Goal: Task Accomplishment & Management: Manage account settings

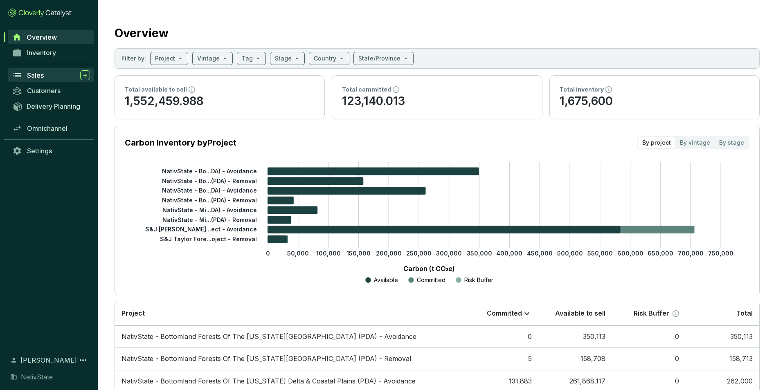
click at [38, 77] on span "Sales" at bounding box center [35, 75] width 17 height 8
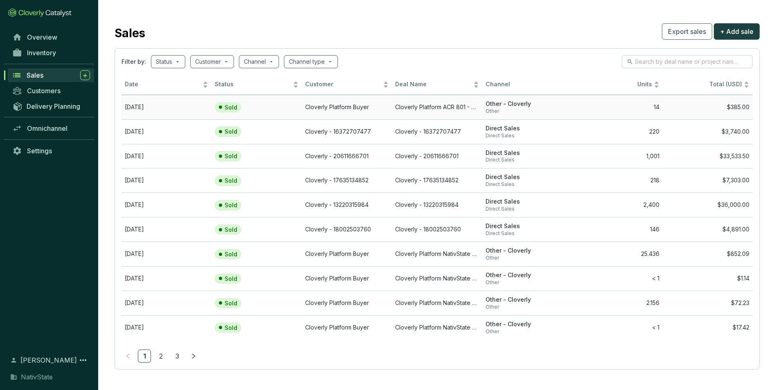
click at [257, 104] on section "Sold" at bounding box center [240, 107] width 50 height 11
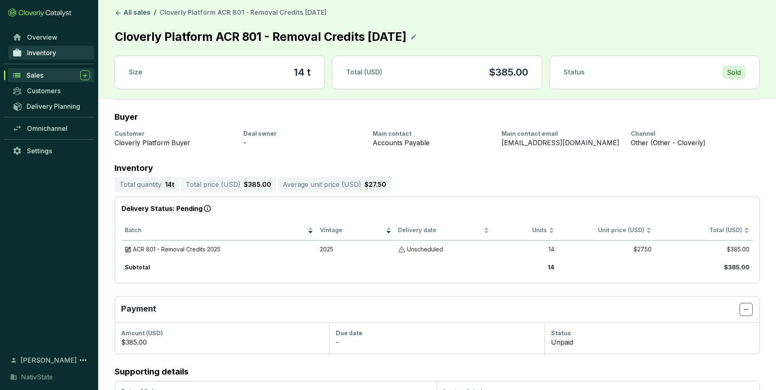
click at [38, 56] on span "Inventory" at bounding box center [41, 53] width 29 height 8
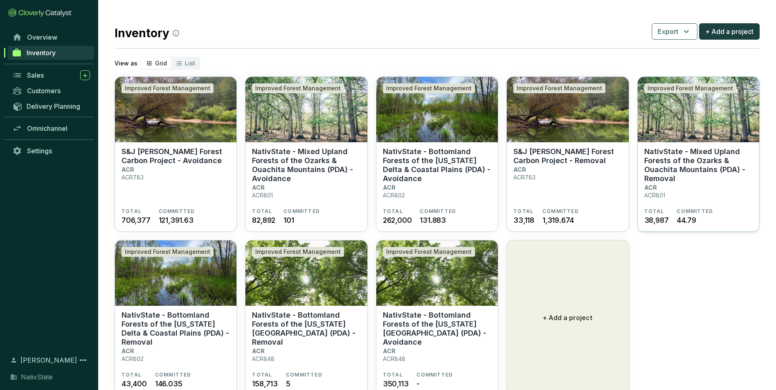
click at [682, 187] on section "NativState - Mixed Upland Forests of the Ozarks & Ouachita Mountains (PDA) - Re…" at bounding box center [698, 177] width 108 height 61
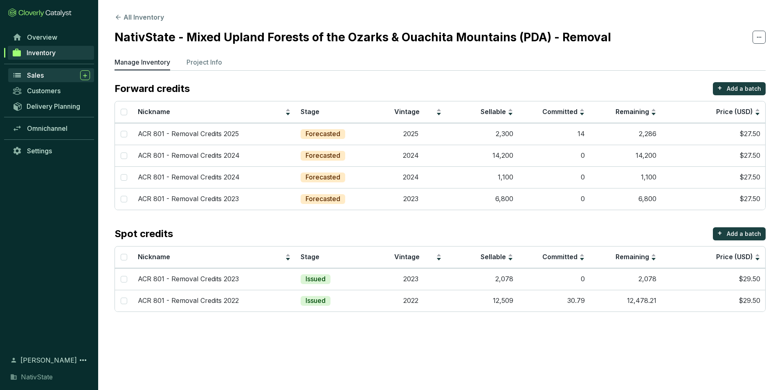
click at [47, 79] on div "Sales" at bounding box center [58, 75] width 63 height 10
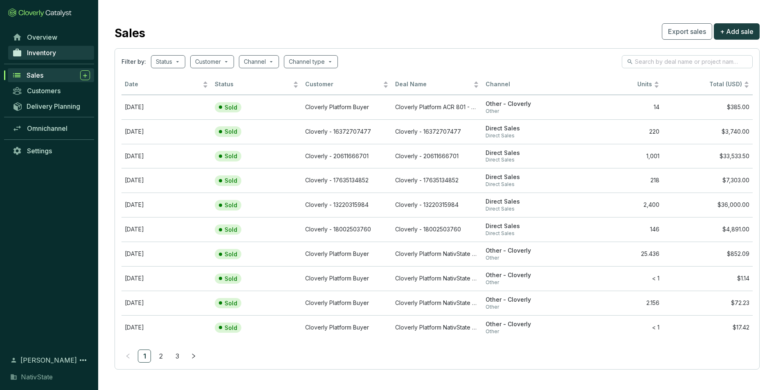
click at [40, 49] on span "Inventory" at bounding box center [41, 53] width 29 height 8
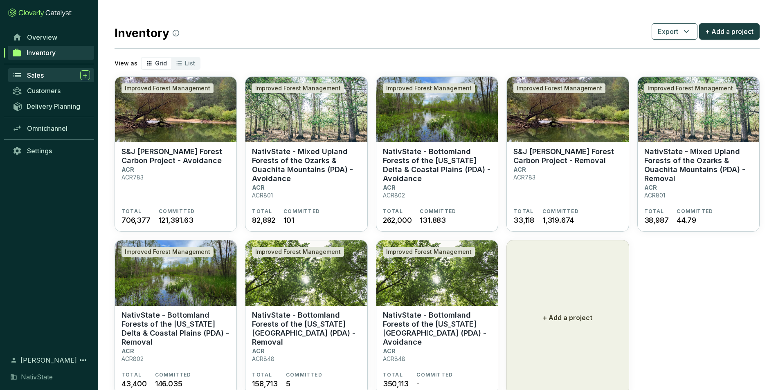
click at [35, 73] on span "Sales" at bounding box center [35, 75] width 17 height 8
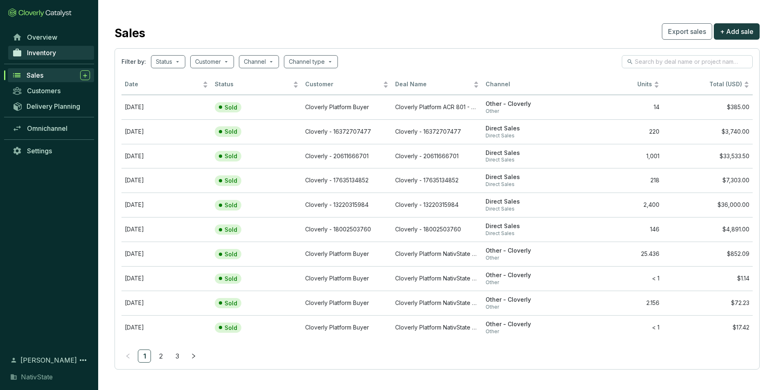
click at [53, 56] on span "Inventory" at bounding box center [41, 53] width 29 height 8
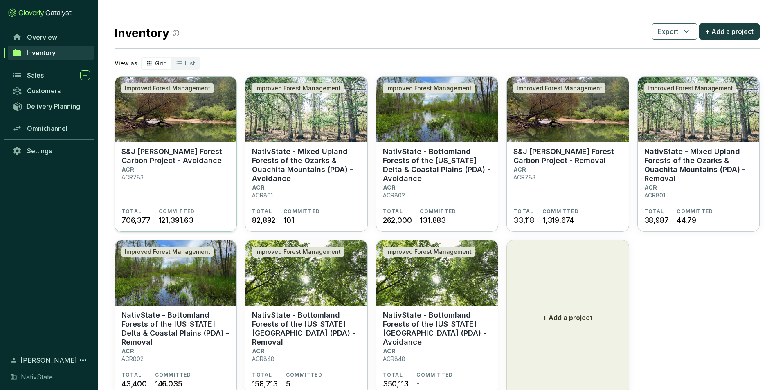
click at [209, 175] on section "S&J Taylor Forest Carbon Project - Avoidance ACR ACR783" at bounding box center [176, 177] width 108 height 61
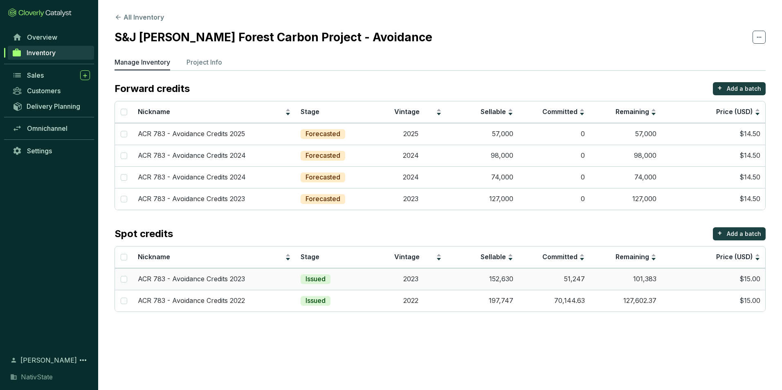
click at [407, 278] on td "2023" at bounding box center [411, 279] width 72 height 22
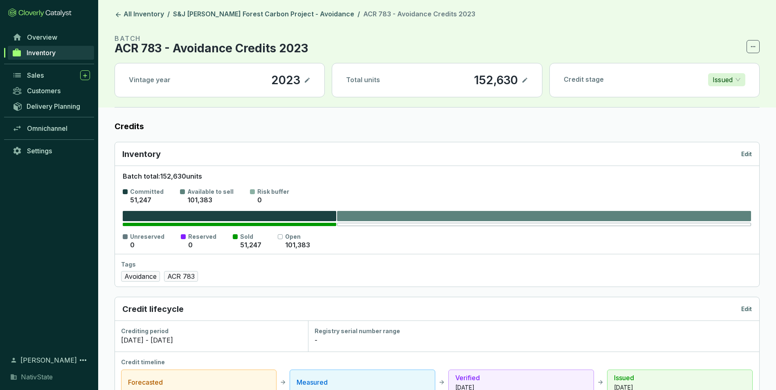
click at [50, 52] on span "Inventory" at bounding box center [41, 53] width 29 height 8
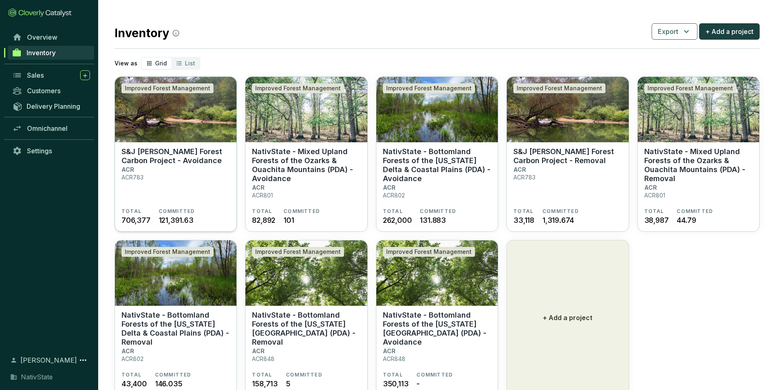
click at [186, 152] on p "S&J [PERSON_NAME] Forest Carbon Project - Avoidance" at bounding box center [176, 156] width 108 height 18
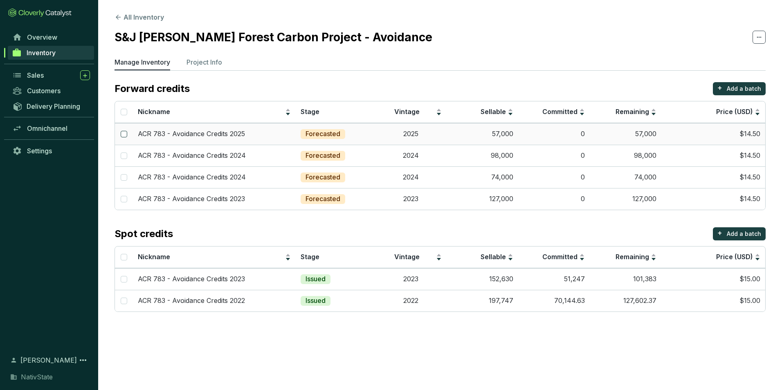
click at [126, 134] on input "checkbox" at bounding box center [124, 134] width 7 height 7
checkbox input "true"
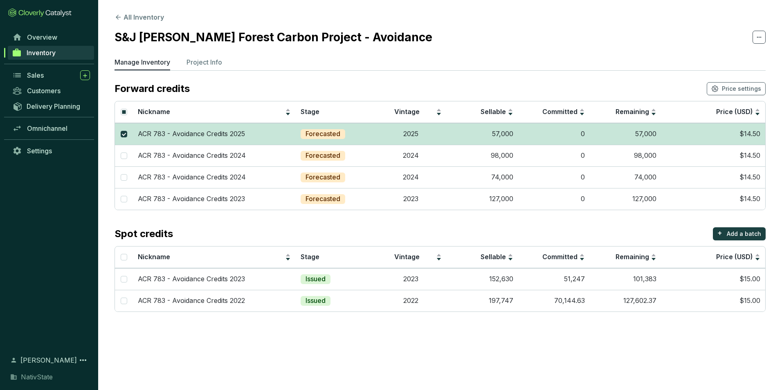
click at [536, 136] on td "0" at bounding box center [554, 134] width 72 height 22
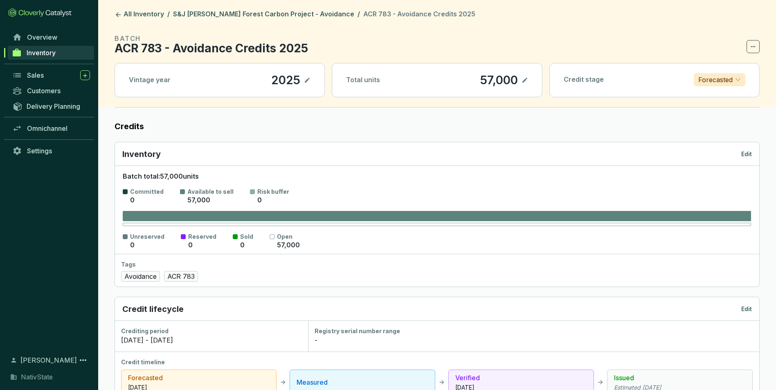
click at [745, 43] on section "BATCH ACR 783 - Avoidance Credits 2025" at bounding box center [437, 44] width 645 height 20
click at [750, 45] on icon at bounding box center [753, 47] width 7 height 10
click at [721, 70] on p "Delete batch" at bounding box center [731, 67] width 39 height 9
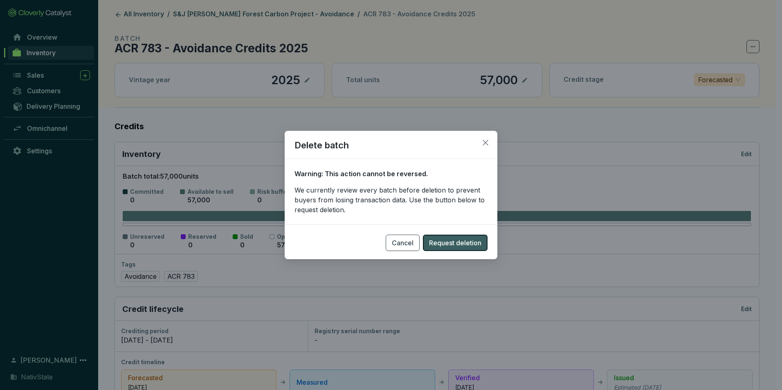
click at [475, 245] on span "Request deletion" at bounding box center [455, 243] width 52 height 10
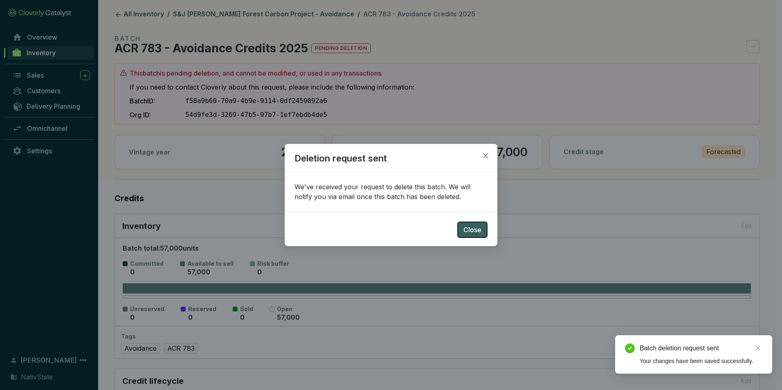
click at [475, 230] on span "Close" at bounding box center [473, 230] width 18 height 10
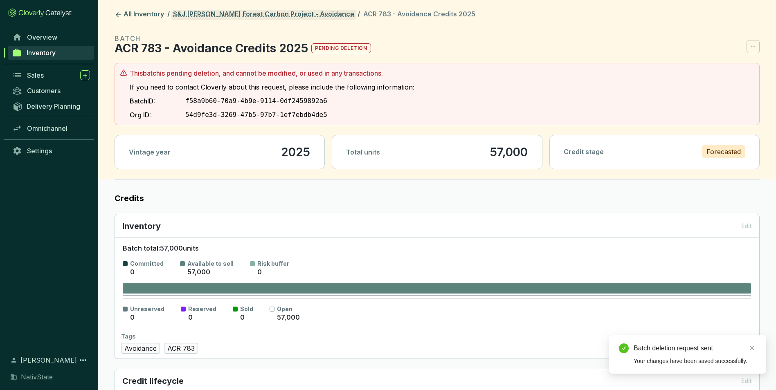
click at [281, 18] on link "S&J [PERSON_NAME] Forest Carbon Project - Avoidance" at bounding box center [263, 15] width 185 height 10
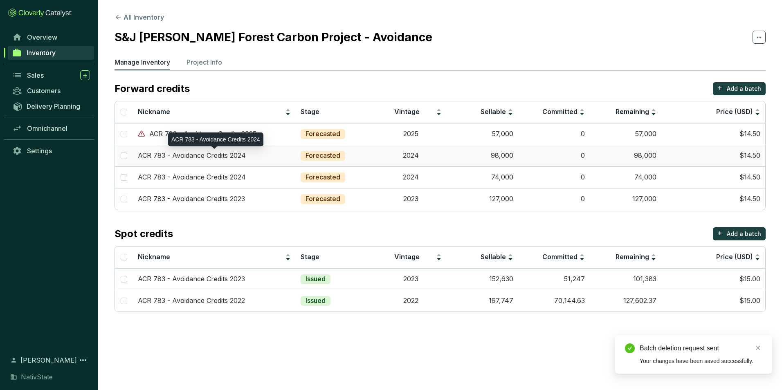
click at [149, 158] on p "ACR 783 - Avoidance Credits 2024" at bounding box center [192, 155] width 108 height 9
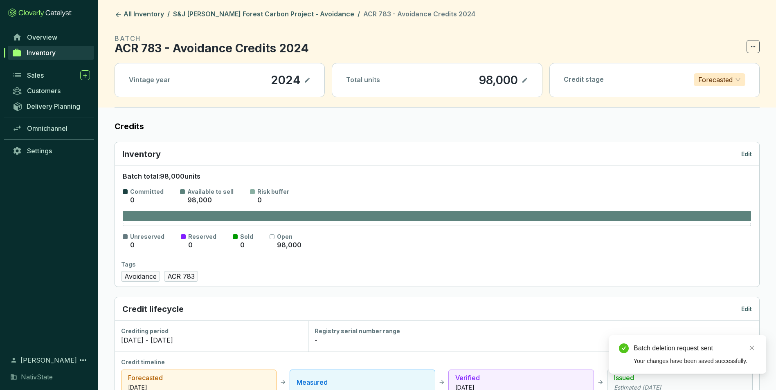
click at [754, 47] on icon at bounding box center [753, 47] width 7 height 10
click at [729, 69] on p "Delete batch" at bounding box center [731, 67] width 39 height 9
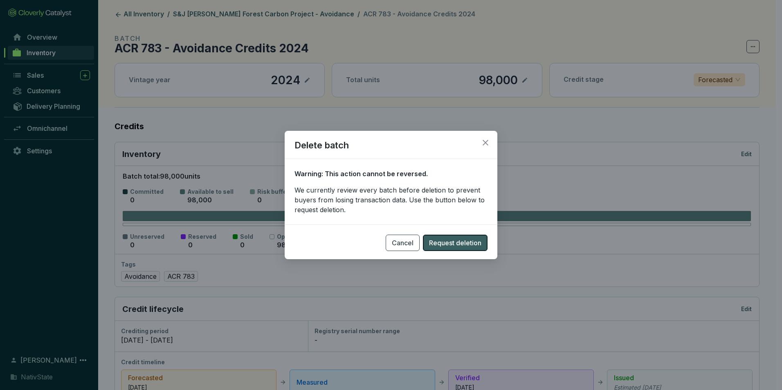
click at [456, 242] on span "Request deletion" at bounding box center [455, 243] width 52 height 10
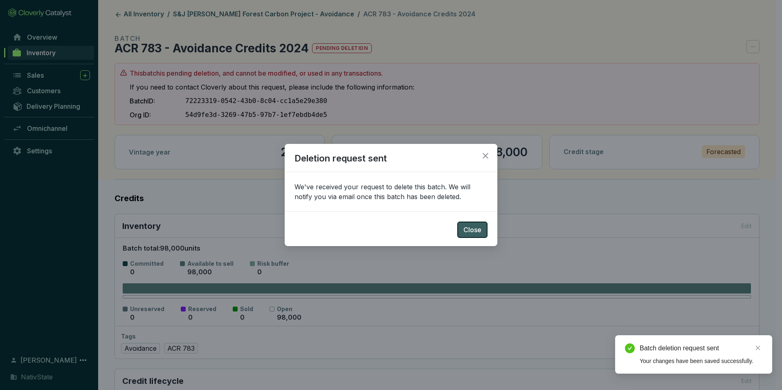
click at [479, 226] on span "Close" at bounding box center [473, 230] width 18 height 10
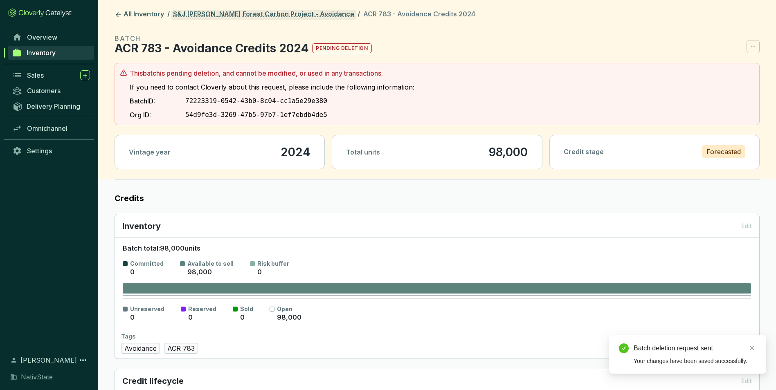
click at [307, 18] on link "S&J [PERSON_NAME] Forest Carbon Project - Avoidance" at bounding box center [263, 15] width 185 height 10
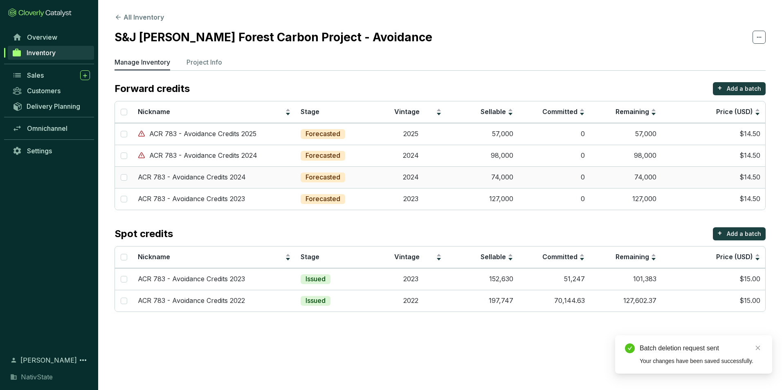
click at [285, 176] on div "ACR 783 - Avoidance Credits 2024" at bounding box center [214, 177] width 153 height 9
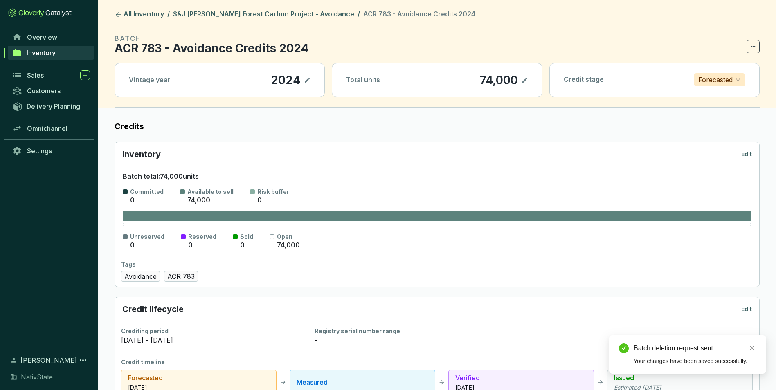
click at [751, 46] on icon at bounding box center [753, 47] width 7 height 10
click at [732, 68] on p "Delete batch" at bounding box center [731, 67] width 39 height 9
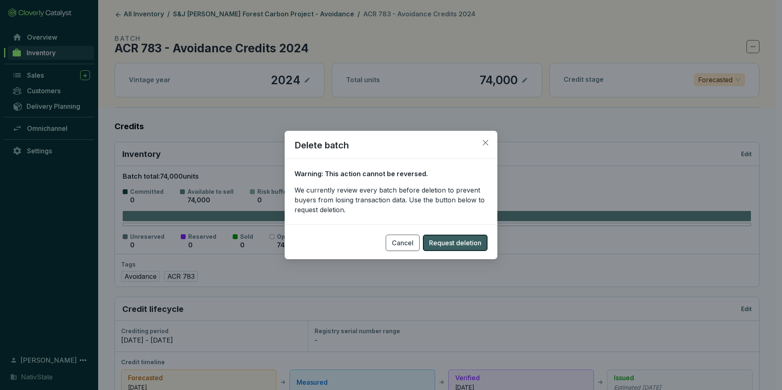
click at [473, 239] on span "Request deletion" at bounding box center [455, 243] width 52 height 10
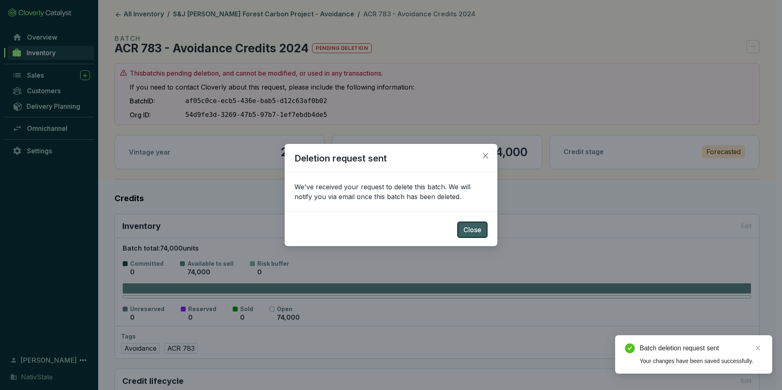
click at [466, 230] on span "Close" at bounding box center [473, 230] width 18 height 10
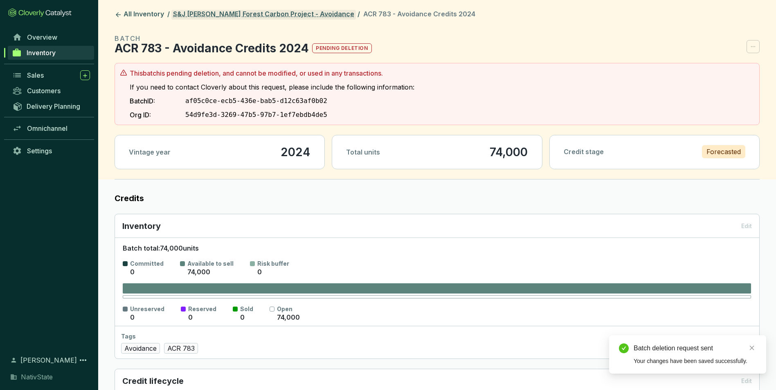
click at [266, 11] on link "S&J [PERSON_NAME] Forest Carbon Project - Avoidance" at bounding box center [263, 15] width 185 height 10
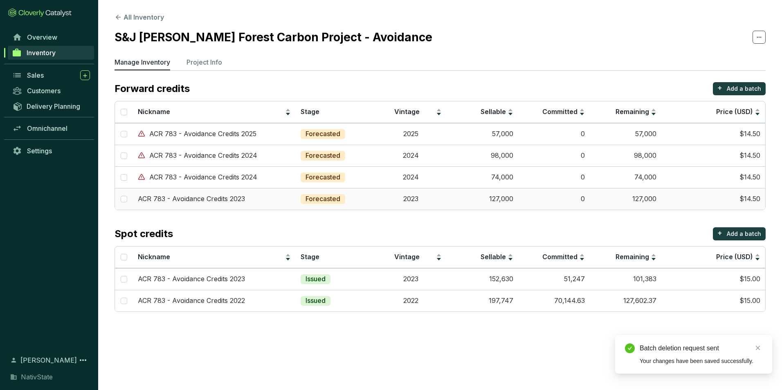
click at [230, 198] on p "ACR 783 - Avoidance Credits 2023" at bounding box center [191, 199] width 107 height 9
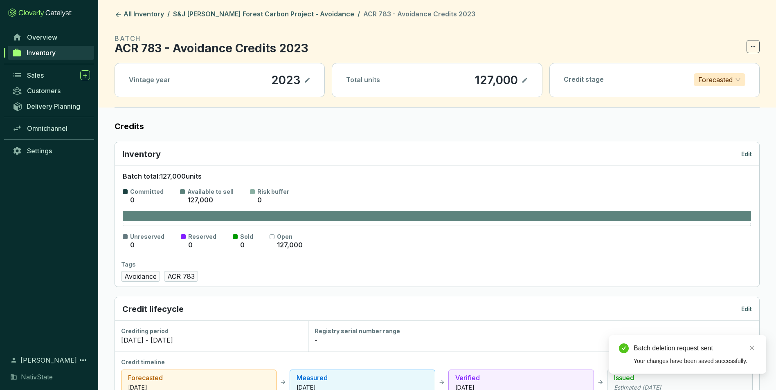
click at [754, 45] on icon at bounding box center [753, 47] width 7 height 10
click at [725, 65] on div "Credit stage Forecasted" at bounding box center [654, 79] width 209 height 33
click at [746, 51] on section "BATCH ACR 783 - Avoidance Credits 2023" at bounding box center [437, 44] width 645 height 20
click at [754, 45] on icon at bounding box center [753, 47] width 7 height 10
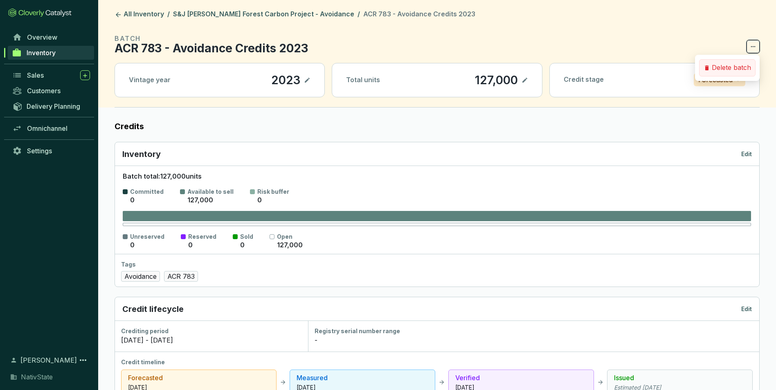
click at [730, 72] on p "Delete batch" at bounding box center [731, 67] width 39 height 9
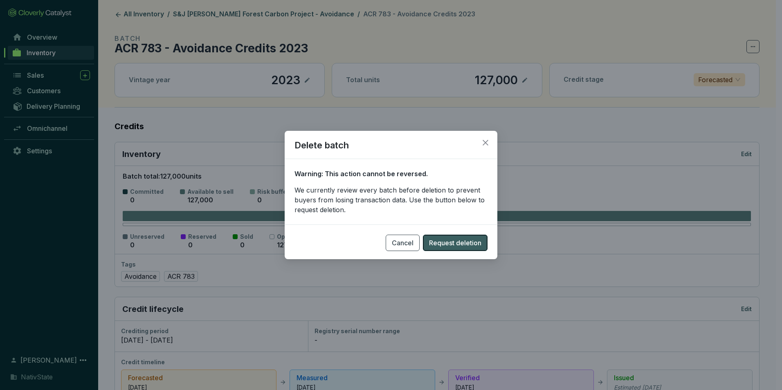
click at [446, 245] on span "Request deletion" at bounding box center [455, 243] width 52 height 10
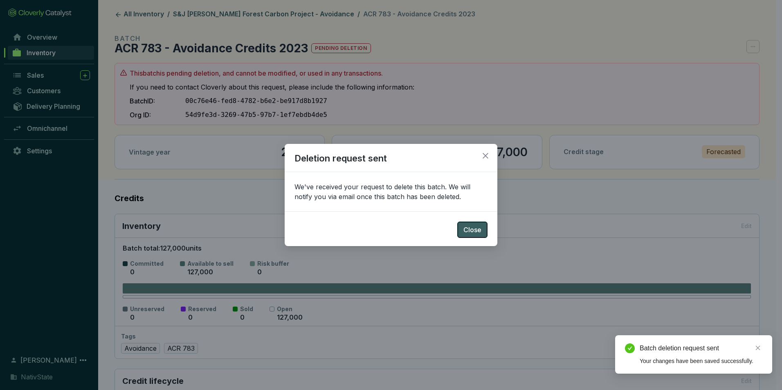
click at [464, 230] on span "Close" at bounding box center [473, 230] width 18 height 10
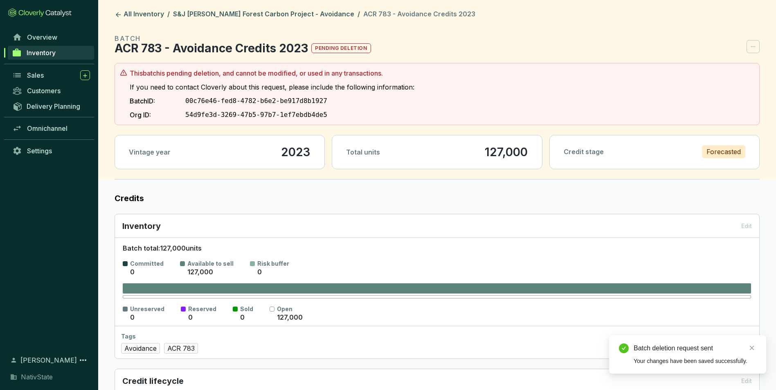
click at [218, 9] on header "All Inventory / S&J Taylor Forest Carbon Project - Avoidance / ACR 783 - Avoida…" at bounding box center [437, 90] width 678 height 180
click at [277, 14] on link "S&J [PERSON_NAME] Forest Carbon Project - Avoidance" at bounding box center [263, 15] width 185 height 10
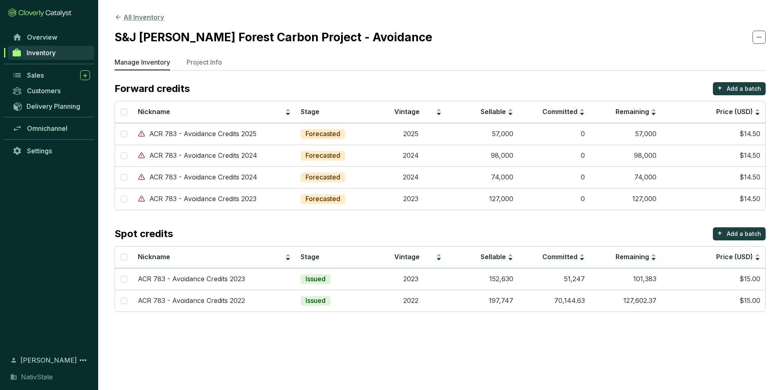
click at [130, 15] on button "All Inventory" at bounding box center [140, 17] width 50 height 10
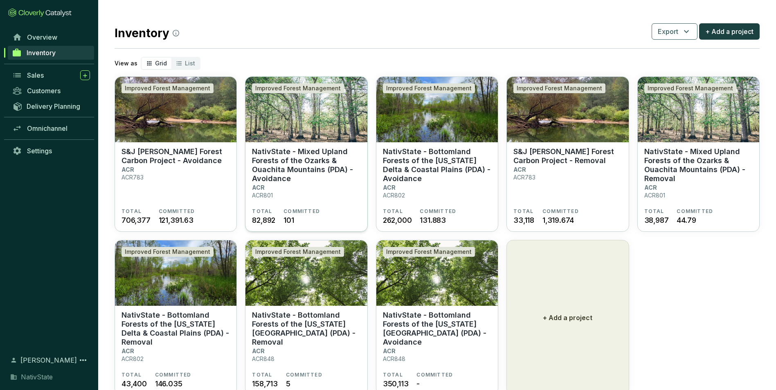
click at [313, 178] on p "NativState - Mixed Upland Forests of the Ozarks & Ouachita Mountains (PDA) - Av…" at bounding box center [306, 165] width 108 height 36
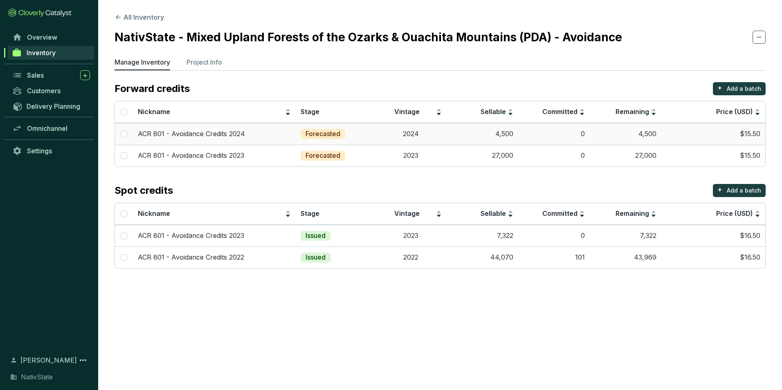
click at [722, 132] on td "$15.50" at bounding box center [714, 134] width 104 height 22
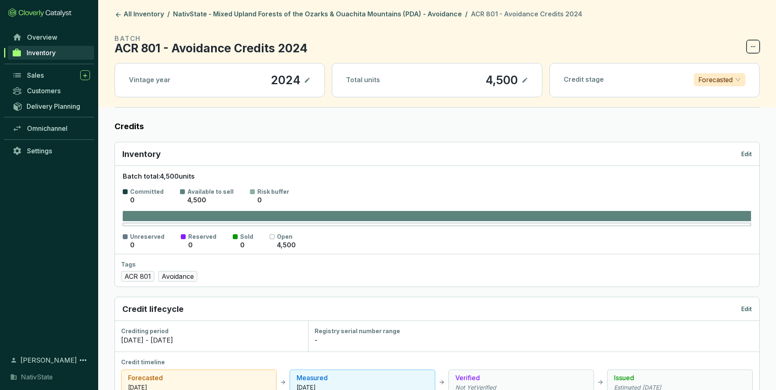
click at [749, 45] on span at bounding box center [753, 46] width 13 height 13
click at [718, 69] on div "Credit stage Forecasted" at bounding box center [654, 79] width 209 height 33
click at [755, 45] on icon at bounding box center [753, 47] width 7 height 10
click at [723, 71] on p "Delete batch" at bounding box center [731, 67] width 39 height 9
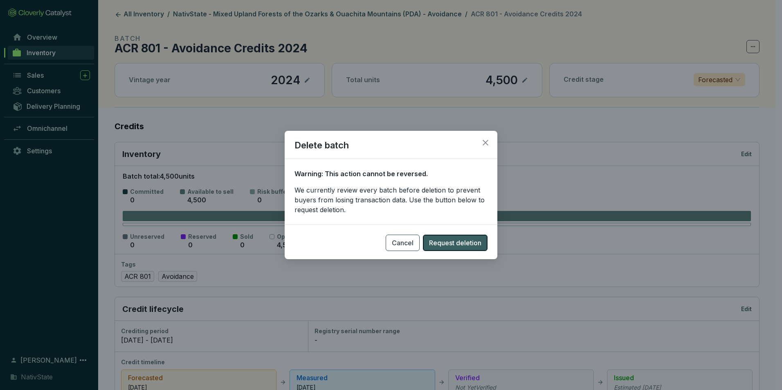
click at [460, 242] on span "Request deletion" at bounding box center [455, 243] width 52 height 10
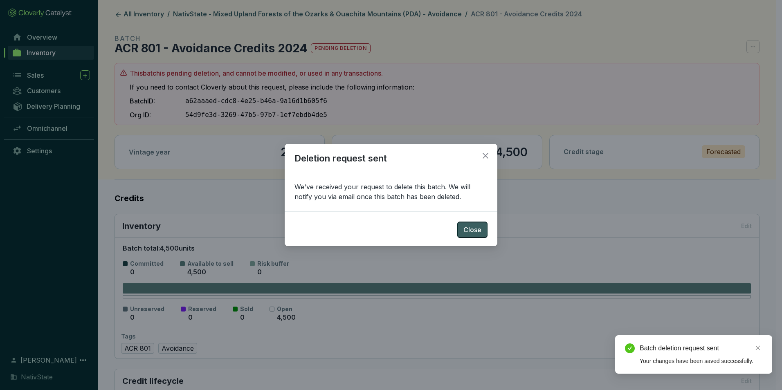
click at [459, 232] on button "Close" at bounding box center [472, 230] width 30 height 16
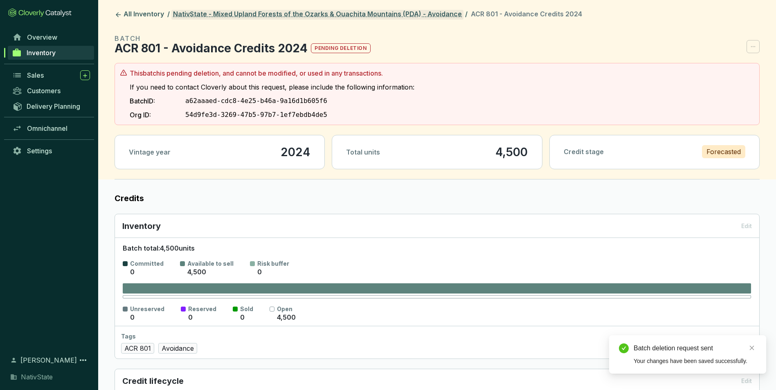
click at [276, 12] on link "NativState - Mixed Upland Forests of the Ozarks & Ouachita Mountains (PDA) - Av…" at bounding box center [317, 15] width 292 height 10
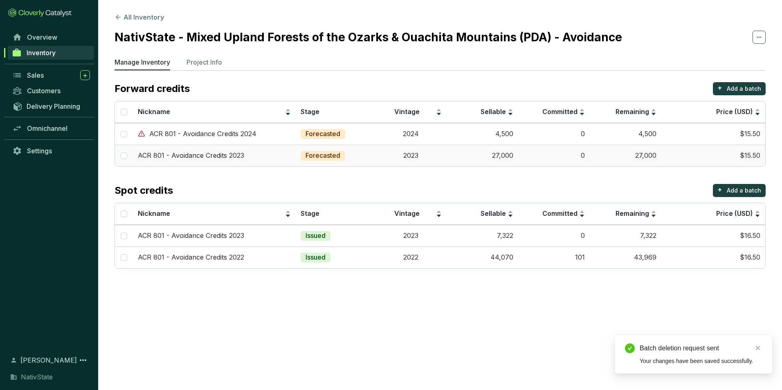
click at [307, 155] on p "Forecasted" at bounding box center [323, 155] width 35 height 9
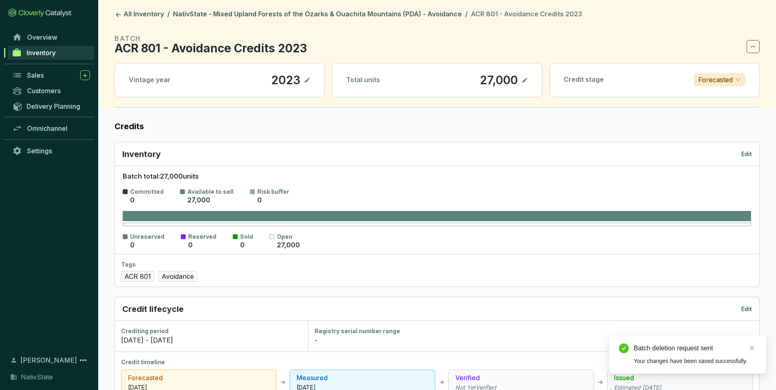
drag, startPoint x: 756, startPoint y: 50, endPoint x: 755, endPoint y: 46, distance: 4.4
click at [755, 46] on span at bounding box center [753, 46] width 13 height 13
click at [731, 66] on div "Credit stage Forecasted" at bounding box center [654, 79] width 209 height 33
click at [751, 45] on icon at bounding box center [753, 47] width 7 height 10
click at [743, 69] on p "Delete batch" at bounding box center [731, 67] width 39 height 9
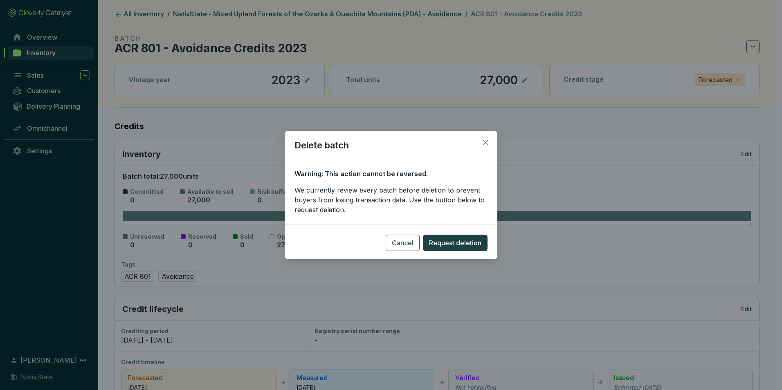
click at [473, 234] on section "Cancel Request deletion" at bounding box center [391, 238] width 213 height 27
click at [469, 250] on button "Request deletion" at bounding box center [455, 243] width 65 height 16
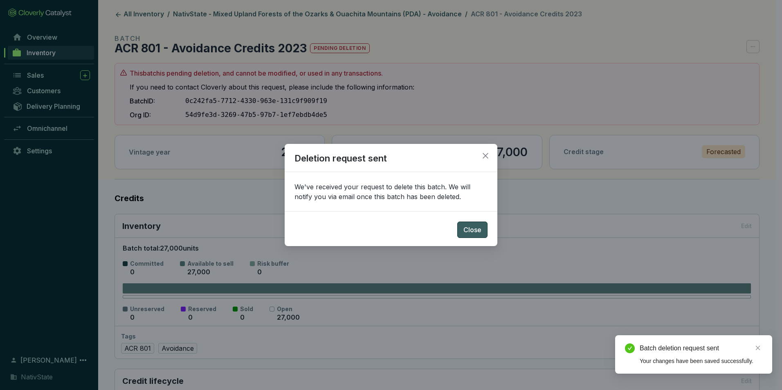
drag, startPoint x: 479, startPoint y: 235, endPoint x: 463, endPoint y: 209, distance: 30.7
click at [478, 232] on button "Close" at bounding box center [472, 230] width 30 height 16
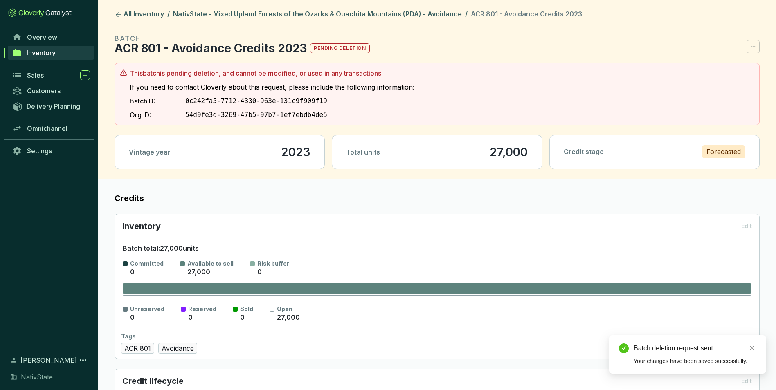
click at [293, 7] on header "All Inventory / NativState - Mixed Upland Forests of the Ozarks & Ouachita Moun…" at bounding box center [437, 90] width 678 height 180
click at [300, 16] on link "NativState - Mixed Upland Forests of the Ozarks & Ouachita Mountains (PDA) - Av…" at bounding box center [317, 15] width 292 height 10
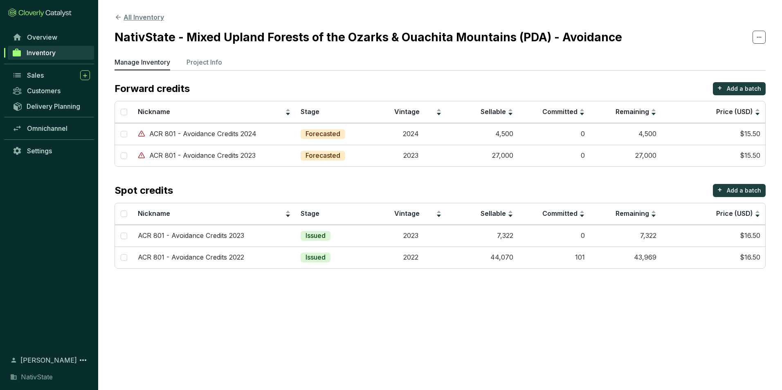
click at [134, 18] on button "All Inventory" at bounding box center [140, 17] width 50 height 10
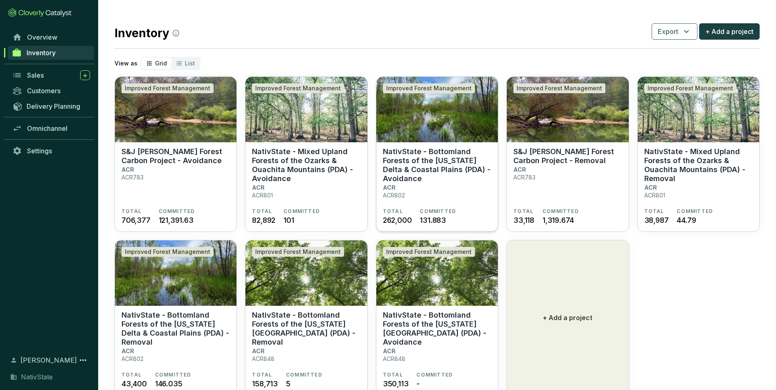
click at [412, 189] on section "NativState - Bottomland Forests of the Mississippi Delta & Coastal Plains (PDA)…" at bounding box center [437, 177] width 108 height 61
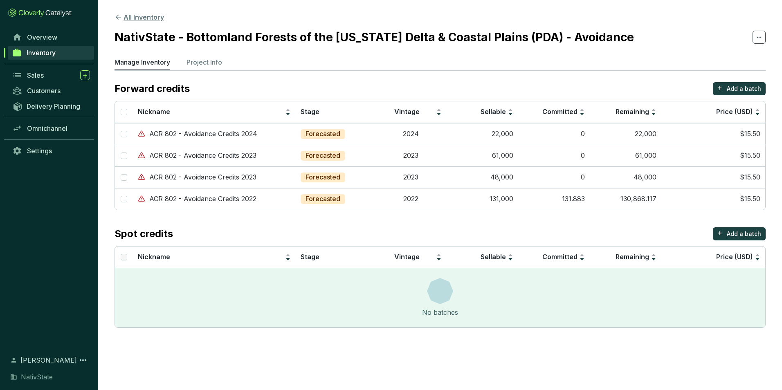
click at [135, 18] on button "All Inventory" at bounding box center [140, 17] width 50 height 10
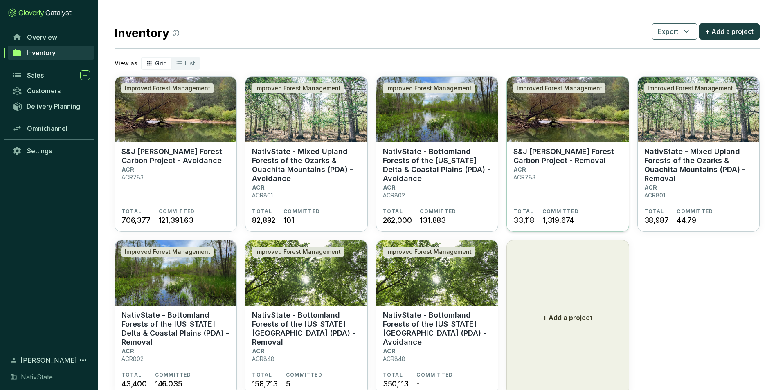
click at [554, 178] on section "S&J [PERSON_NAME] Forest Carbon Project - Removal ACR ACR783" at bounding box center [567, 177] width 108 height 61
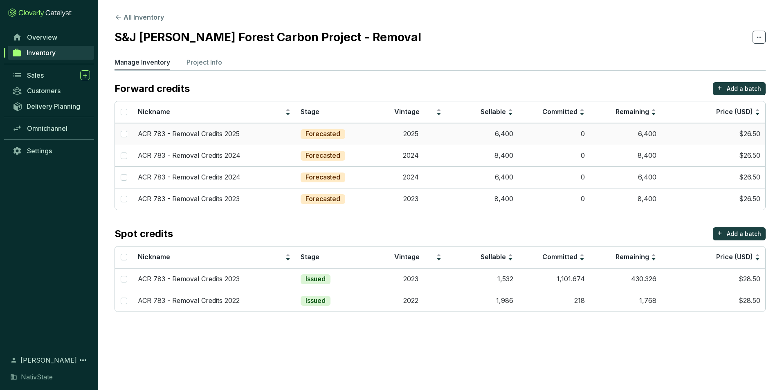
click at [517, 132] on td "6,400" at bounding box center [483, 134] width 72 height 22
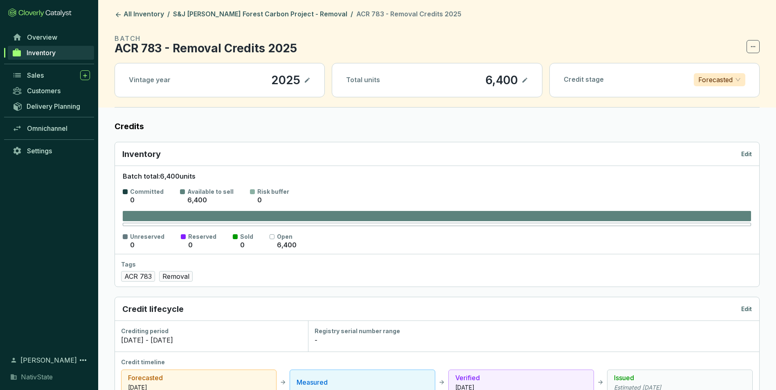
click at [751, 45] on icon at bounding box center [753, 47] width 7 height 10
click at [733, 65] on p "Delete batch" at bounding box center [731, 67] width 39 height 9
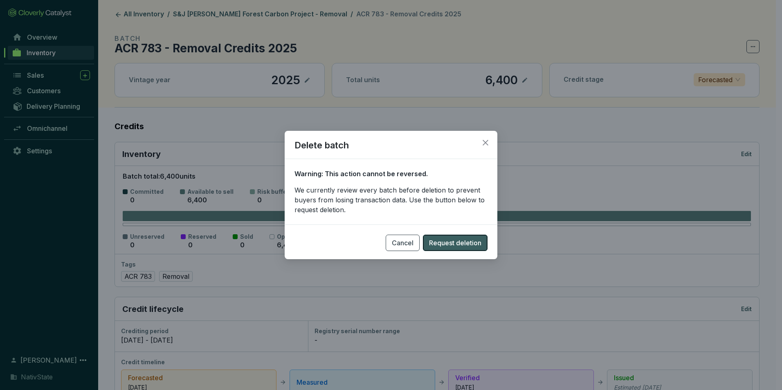
click at [473, 240] on span "Request deletion" at bounding box center [455, 243] width 52 height 10
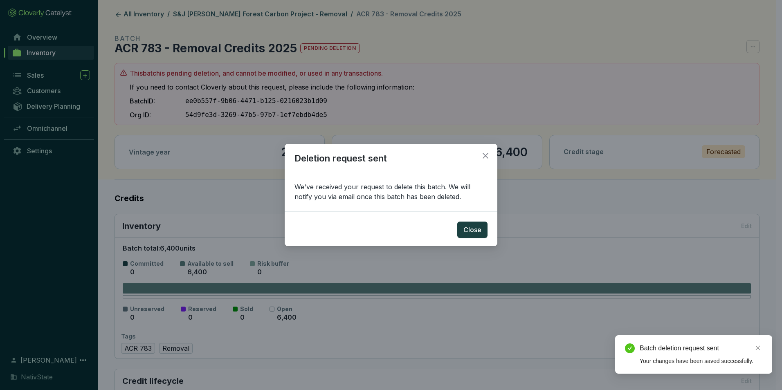
click at [281, 11] on div "Deletion request sent We've received your request to delete this batch. We will…" at bounding box center [391, 195] width 782 height 390
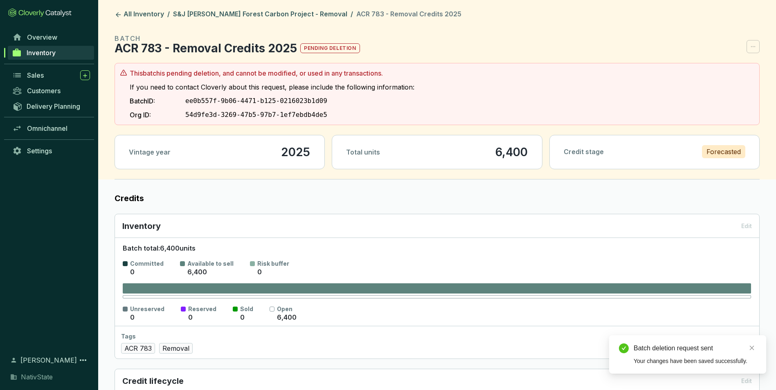
click at [254, 8] on header "All Inventory / S&J [PERSON_NAME] Forest Carbon Project - Removal / ACR 783 - R…" at bounding box center [437, 90] width 678 height 180
click at [255, 11] on link "S&J [PERSON_NAME] Forest Carbon Project - Removal" at bounding box center [260, 15] width 178 height 10
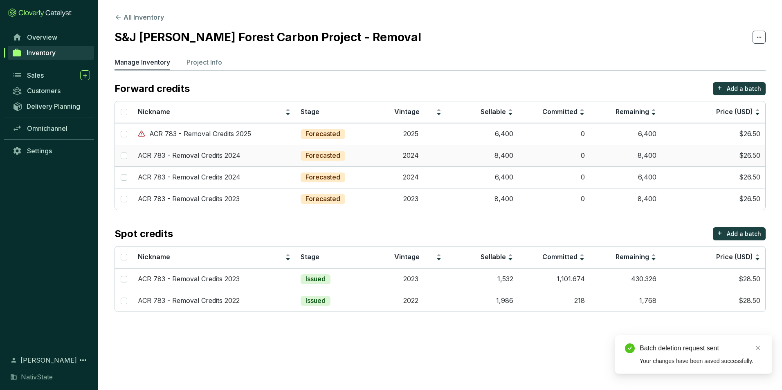
click at [362, 160] on td "Forecasted" at bounding box center [335, 156] width 79 height 22
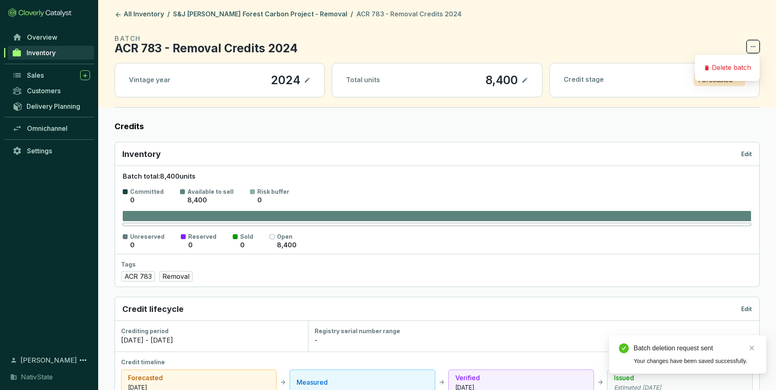
click at [756, 42] on icon at bounding box center [753, 47] width 7 height 10
click at [746, 63] on div "Delete batch" at bounding box center [727, 67] width 56 height 17
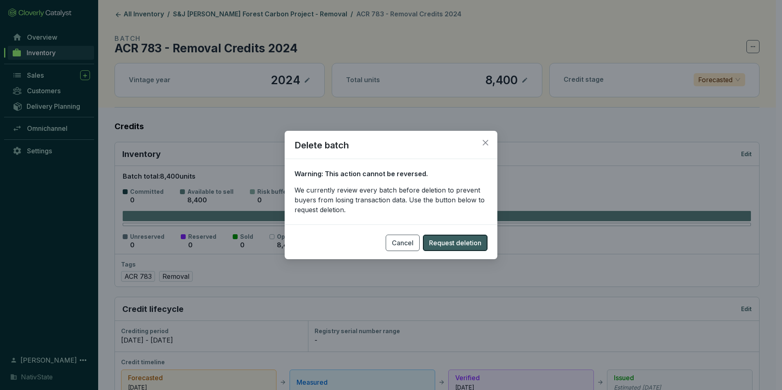
click at [467, 245] on span "Request deletion" at bounding box center [455, 243] width 52 height 10
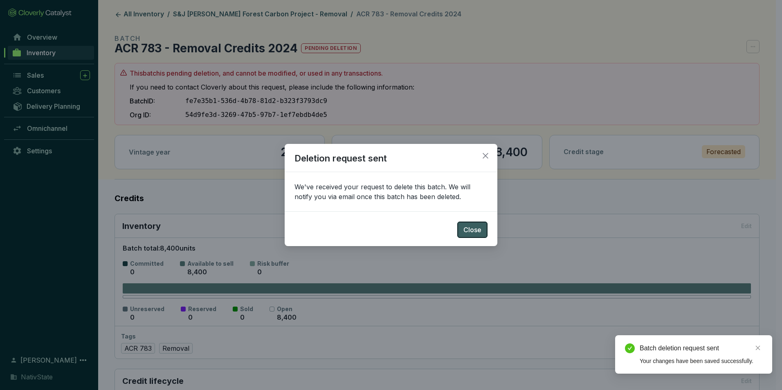
click at [468, 229] on span "Close" at bounding box center [473, 230] width 18 height 10
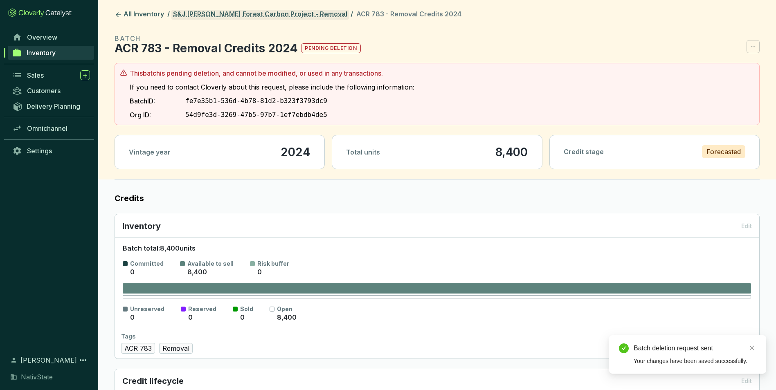
click at [248, 13] on link "S&J [PERSON_NAME] Forest Carbon Project - Removal" at bounding box center [260, 15] width 178 height 10
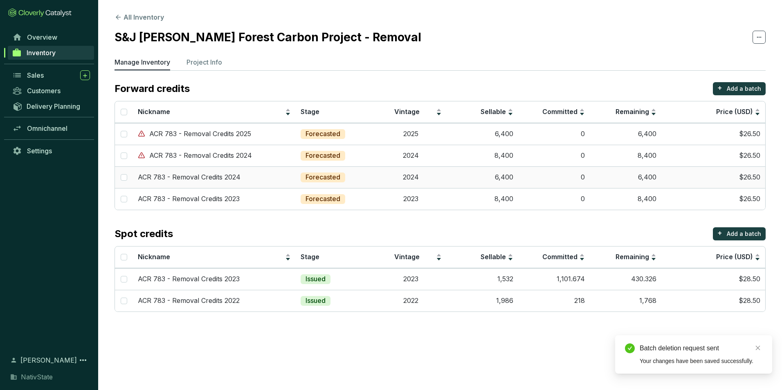
click at [384, 185] on td "2024" at bounding box center [411, 178] width 72 height 22
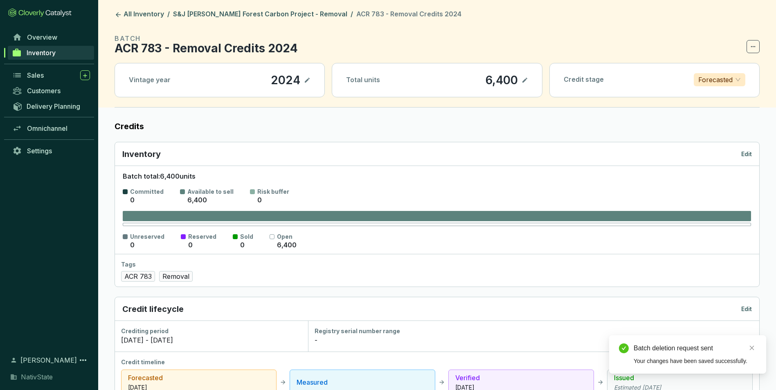
click at [755, 42] on icon at bounding box center [753, 47] width 7 height 10
click at [732, 72] on p "Delete batch" at bounding box center [731, 67] width 39 height 9
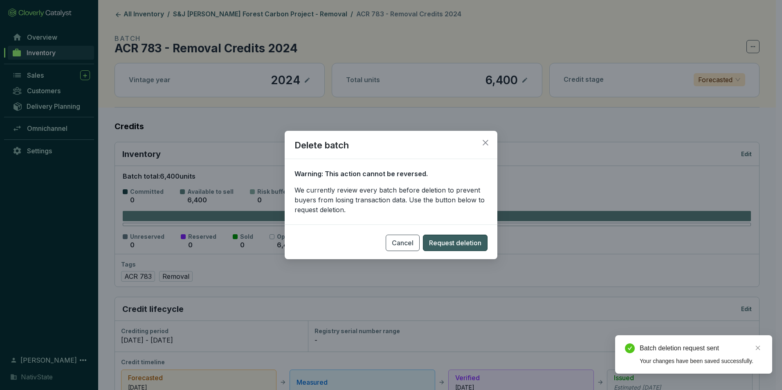
drag, startPoint x: 446, startPoint y: 243, endPoint x: 446, endPoint y: 238, distance: 4.9
click at [446, 242] on span "Request deletion" at bounding box center [455, 243] width 52 height 10
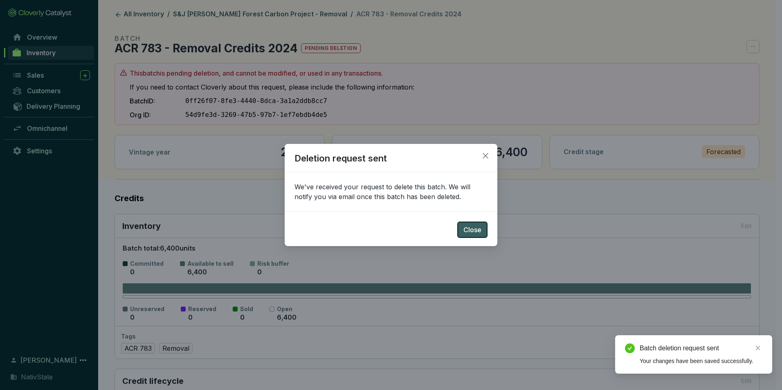
click at [472, 228] on span "Close" at bounding box center [473, 230] width 18 height 10
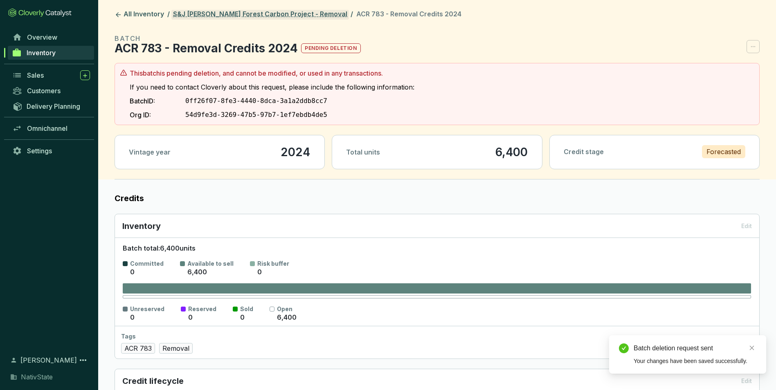
click at [257, 14] on link "S&J [PERSON_NAME] Forest Carbon Project - Removal" at bounding box center [260, 15] width 178 height 10
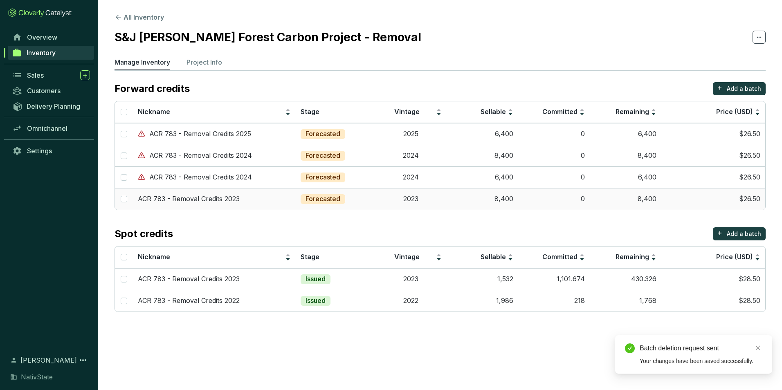
click at [288, 198] on div "ACR 783 - Removal Credits 2023" at bounding box center [214, 199] width 153 height 9
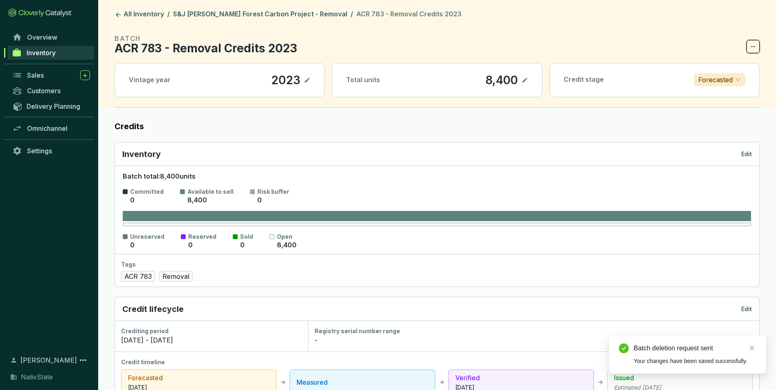
click at [755, 43] on icon at bounding box center [753, 47] width 7 height 10
click at [757, 45] on span at bounding box center [753, 46] width 13 height 13
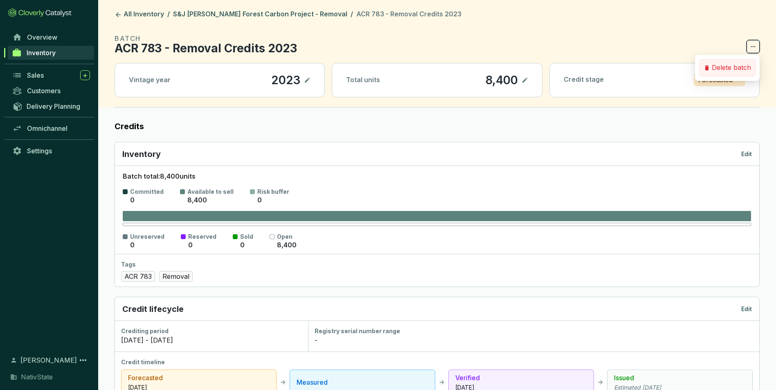
click at [732, 72] on p "Delete batch" at bounding box center [731, 67] width 39 height 9
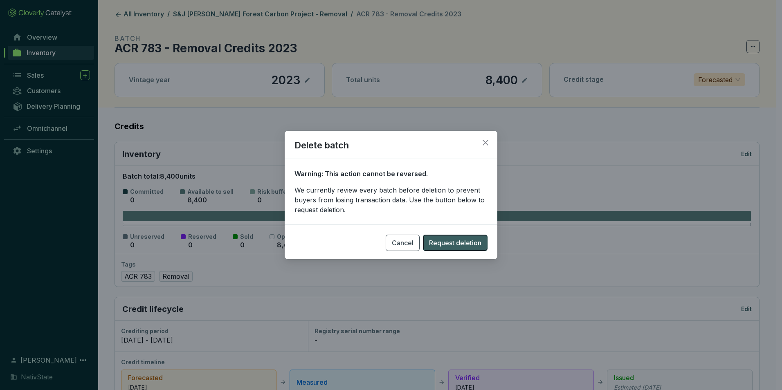
click at [451, 235] on button "Request deletion" at bounding box center [455, 243] width 65 height 16
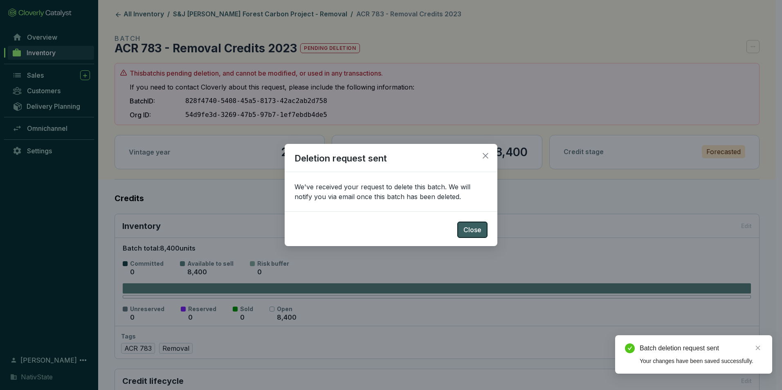
click at [474, 232] on span "Close" at bounding box center [473, 230] width 18 height 10
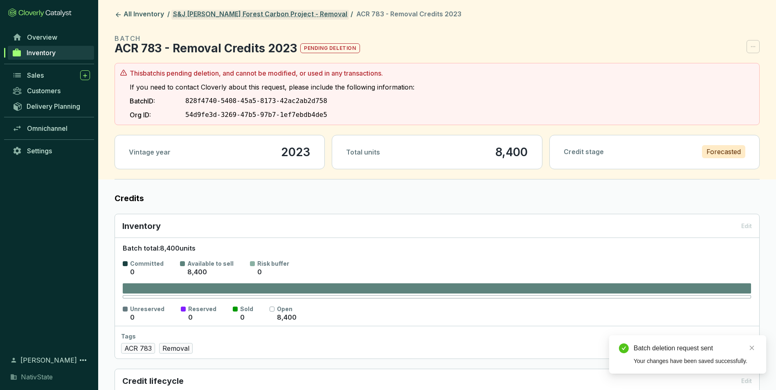
click at [212, 16] on link "S&J [PERSON_NAME] Forest Carbon Project - Removal" at bounding box center [260, 15] width 178 height 10
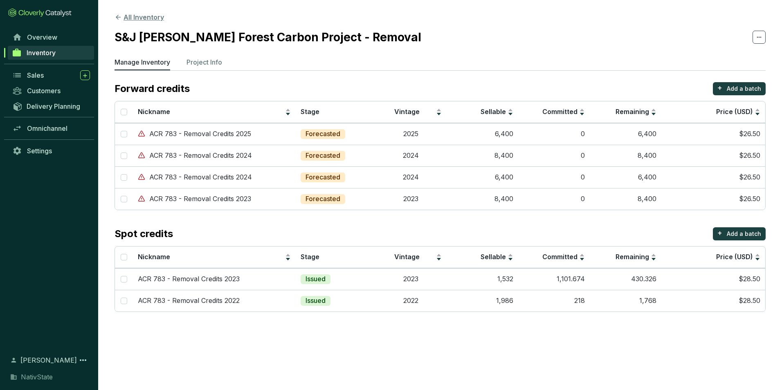
click at [150, 17] on button "All Inventory" at bounding box center [140, 17] width 50 height 10
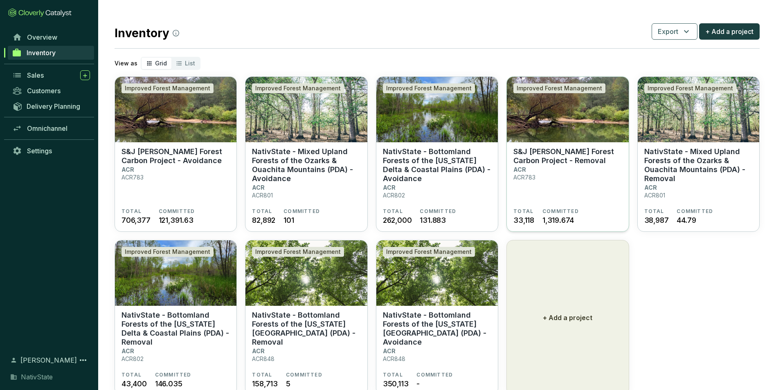
click at [549, 183] on section "S&J Taylor Forest Carbon Project - Removal ACR ACR783" at bounding box center [567, 177] width 108 height 61
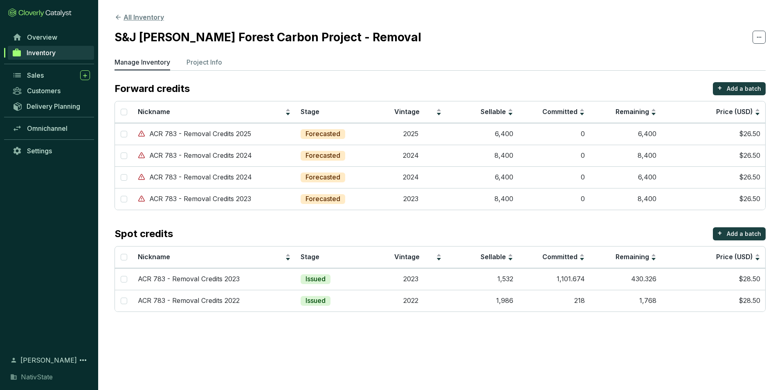
click at [124, 14] on button "All Inventory" at bounding box center [140, 17] width 50 height 10
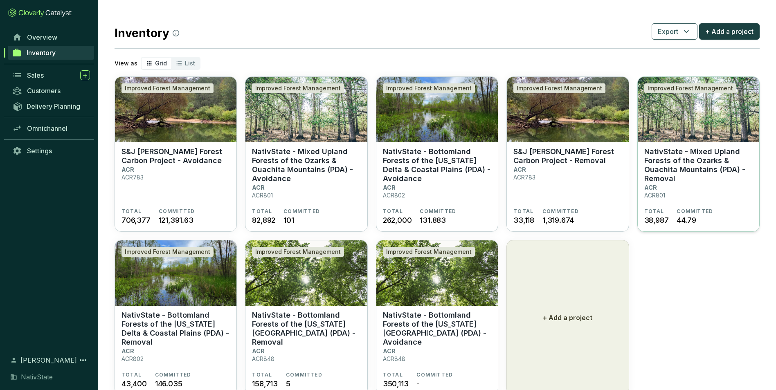
click at [687, 185] on section "NativState - Mixed Upland Forests of the Ozarks & Ouachita Mountains (PDA) - Re…" at bounding box center [698, 177] width 108 height 61
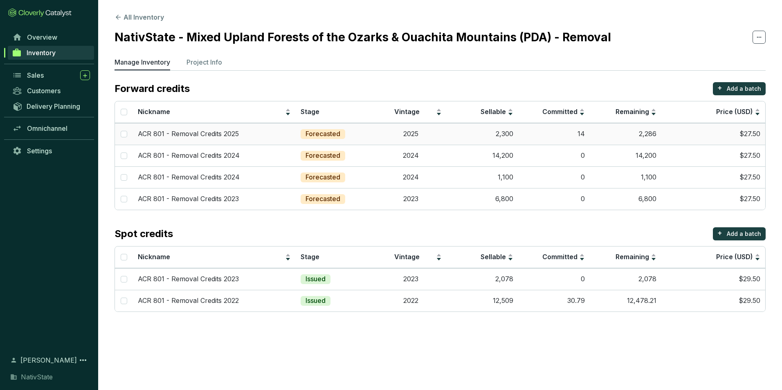
click at [516, 136] on td "2,300" at bounding box center [483, 134] width 72 height 22
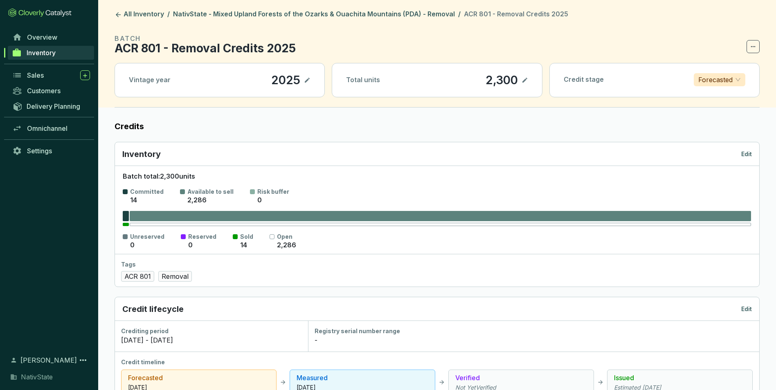
click at [749, 47] on span at bounding box center [753, 46] width 13 height 13
click at [717, 71] on div "Credit stage Forecasted" at bounding box center [654, 79] width 209 height 33
click at [750, 47] on icon at bounding box center [753, 47] width 7 height 10
click at [732, 66] on p "Delete batch" at bounding box center [731, 67] width 39 height 9
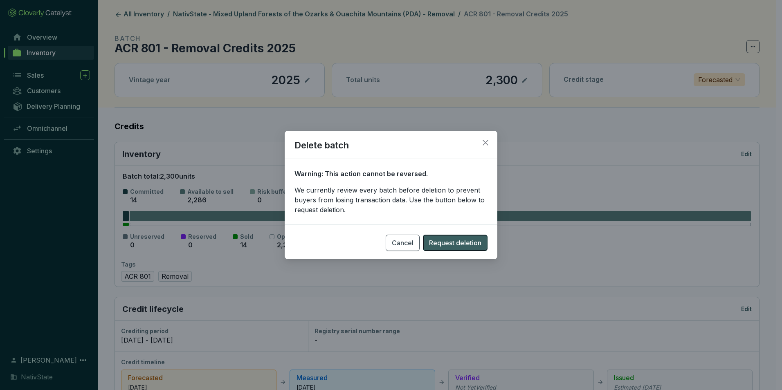
click at [444, 240] on span "Request deletion" at bounding box center [455, 243] width 52 height 10
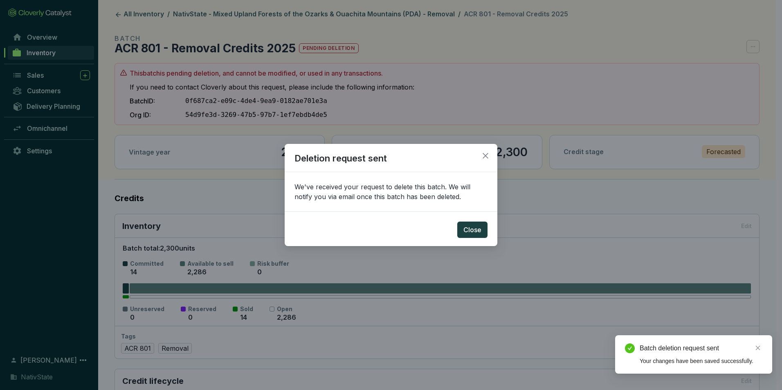
click at [324, 12] on div "Deletion request sent We've received your request to delete this batch. We will…" at bounding box center [391, 195] width 782 height 390
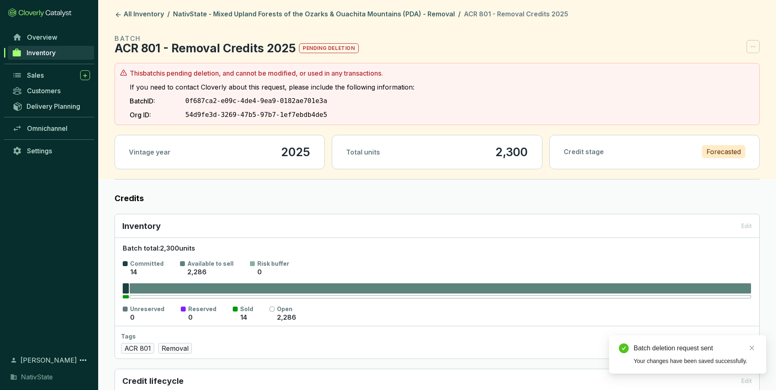
click at [331, 9] on header "All Inventory / NativState - Mixed Upland Forests of the Ozarks & Ouachita Moun…" at bounding box center [437, 90] width 678 height 180
click at [331, 12] on link "NativState - Mixed Upland Forests of the Ozarks & Ouachita Mountains (PDA) - Re…" at bounding box center [313, 15] width 285 height 10
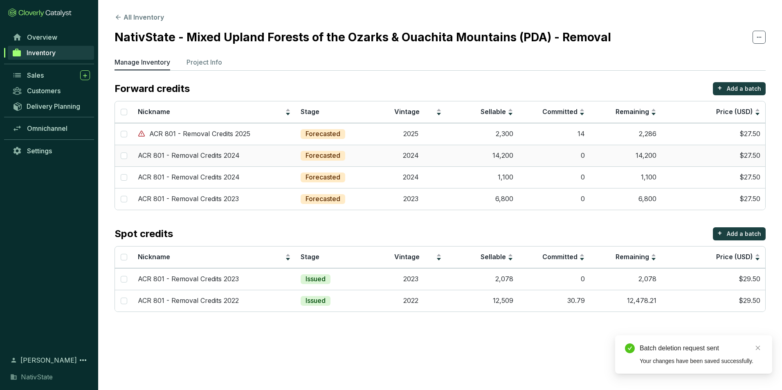
click at [361, 152] on td "Forecasted" at bounding box center [335, 156] width 79 height 22
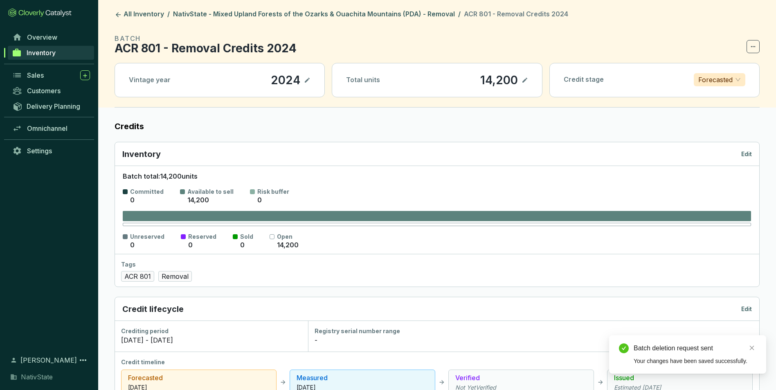
click at [751, 45] on icon at bounding box center [753, 47] width 7 height 10
click at [721, 69] on div "Credit stage Forecasted" at bounding box center [654, 79] width 209 height 33
click at [751, 48] on icon at bounding box center [753, 47] width 7 height 10
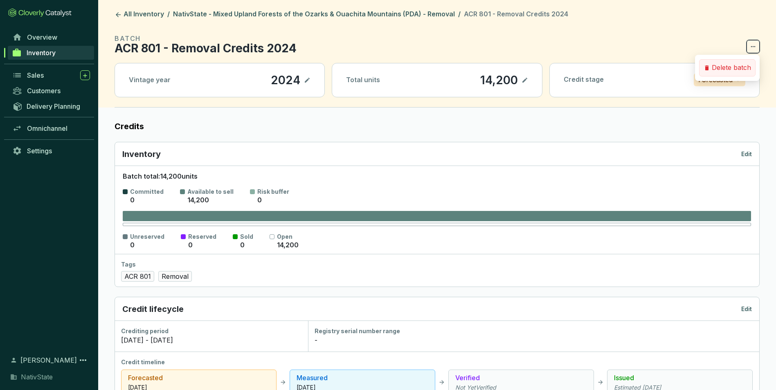
click at [739, 64] on p "Delete batch" at bounding box center [731, 67] width 39 height 9
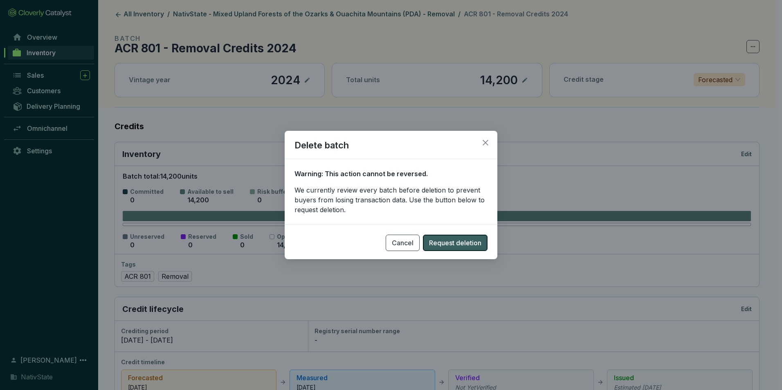
click at [459, 240] on span "Request deletion" at bounding box center [455, 243] width 52 height 10
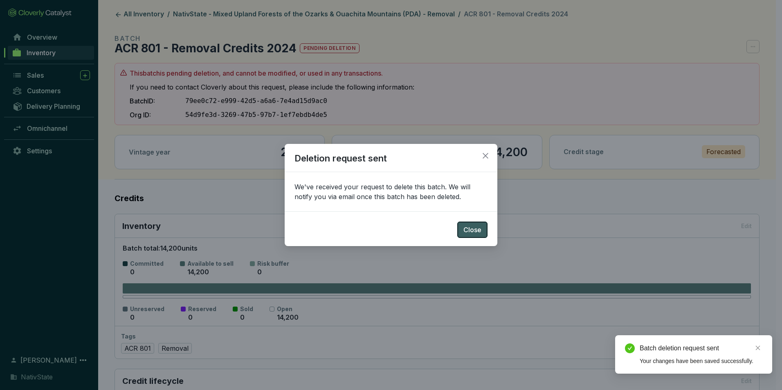
click at [459, 234] on section "Close" at bounding box center [391, 225] width 213 height 27
click at [464, 229] on button "Close" at bounding box center [472, 230] width 30 height 16
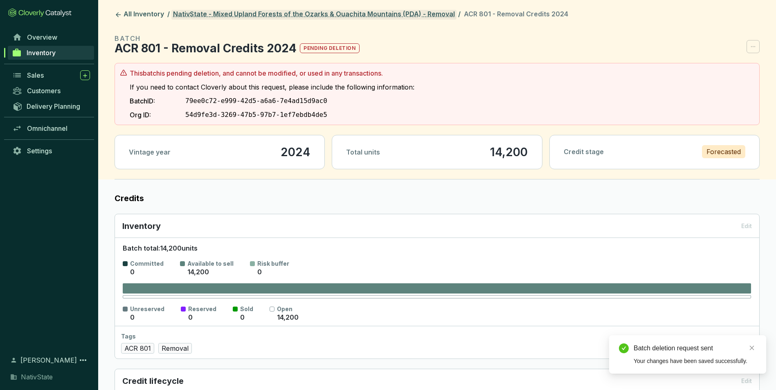
click at [344, 15] on link "NativState - Mixed Upland Forests of the Ozarks & Ouachita Mountains (PDA) - Re…" at bounding box center [313, 15] width 285 height 10
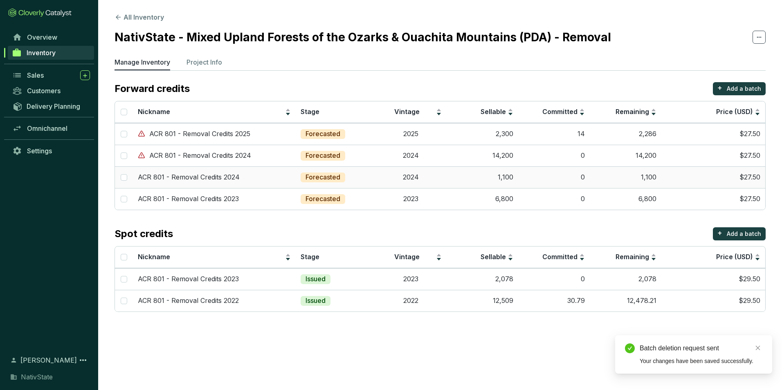
click at [363, 174] on td "Forecasted" at bounding box center [335, 178] width 79 height 22
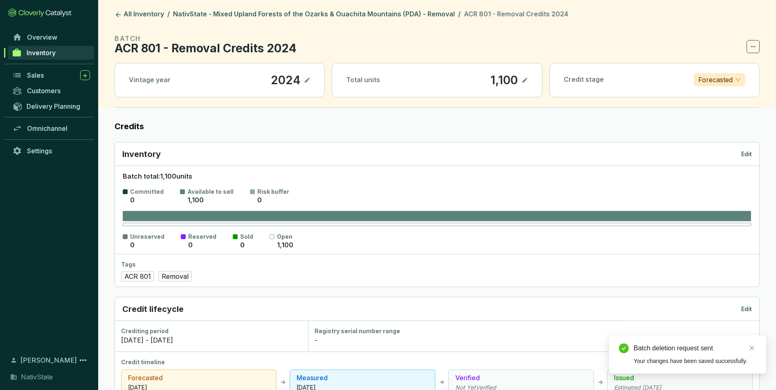
click at [745, 45] on section "BATCH ACR 801 - Removal Credits 2024" at bounding box center [437, 44] width 645 height 20
click at [754, 47] on icon at bounding box center [753, 47] width 7 height 10
click at [726, 63] on section "BATCH ACR 801 - Removal Credits 2024 Vintage year 2024 Total units 1,100 Credit…" at bounding box center [437, 71] width 645 height 74
click at [752, 52] on span at bounding box center [753, 46] width 13 height 13
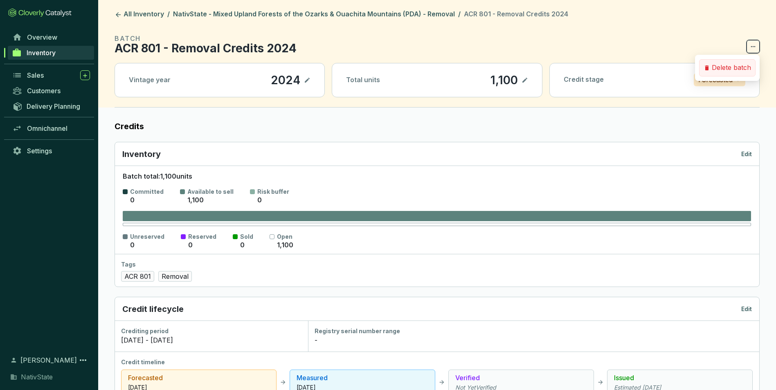
click at [737, 68] on p "Delete batch" at bounding box center [731, 67] width 39 height 9
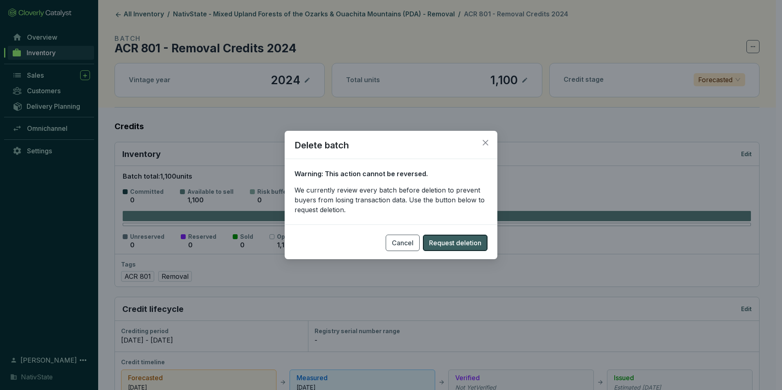
click at [483, 241] on button "Request deletion" at bounding box center [455, 243] width 65 height 16
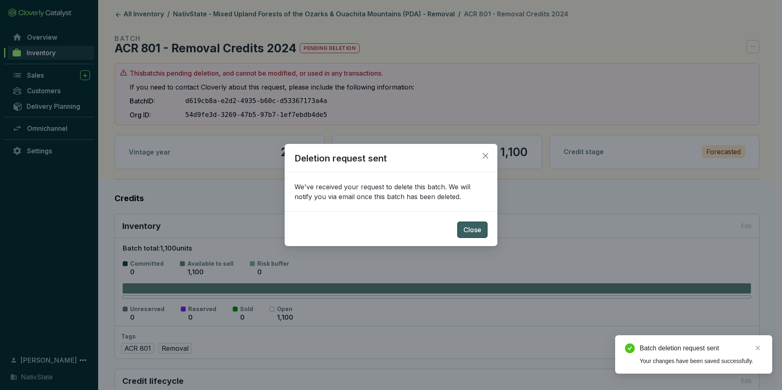
drag, startPoint x: 467, startPoint y: 231, endPoint x: 453, endPoint y: 202, distance: 31.8
click at [467, 230] on span "Close" at bounding box center [473, 230] width 18 height 10
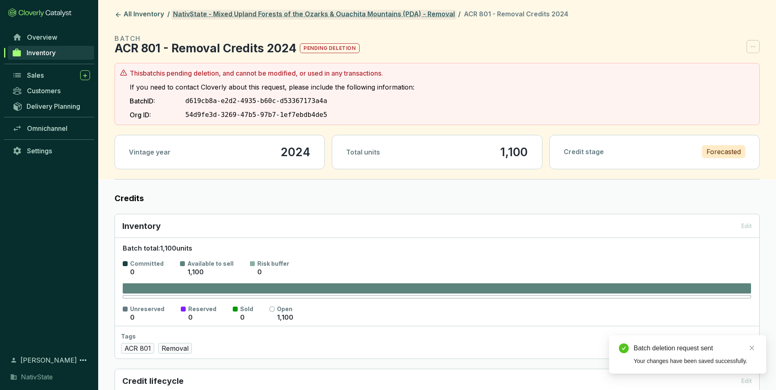
click at [298, 11] on link "NativState - Mixed Upland Forests of the Ozarks & Ouachita Mountains (PDA) - Re…" at bounding box center [313, 15] width 285 height 10
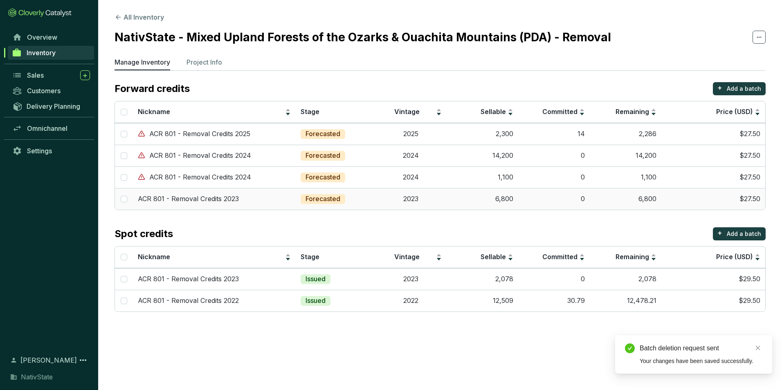
click at [338, 196] on p "Forecasted" at bounding box center [323, 199] width 35 height 9
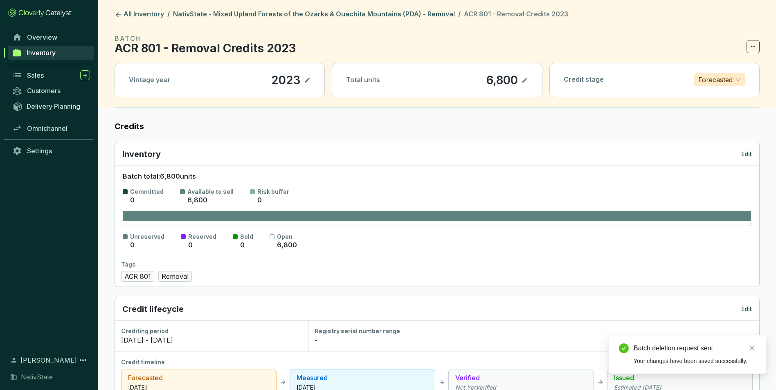
click at [756, 47] on icon at bounding box center [753, 47] width 7 height 10
click at [716, 66] on p "Delete batch" at bounding box center [731, 67] width 39 height 9
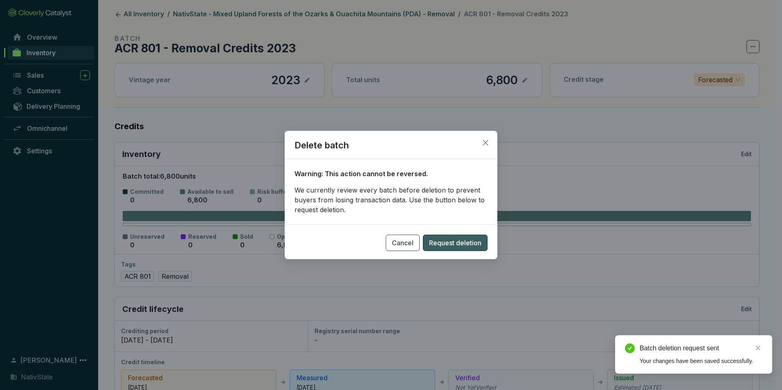
click at [450, 240] on span "Request deletion" at bounding box center [455, 243] width 52 height 10
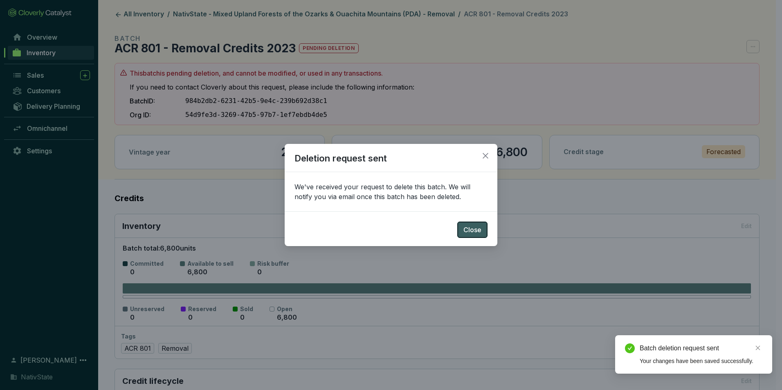
click at [480, 232] on span "Close" at bounding box center [473, 230] width 18 height 10
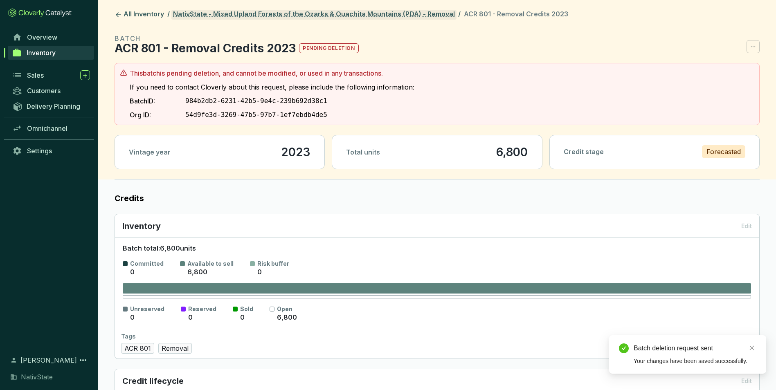
click at [339, 16] on link "NativState - Mixed Upland Forests of the Ozarks & Ouachita Mountains (PDA) - Re…" at bounding box center [313, 15] width 285 height 10
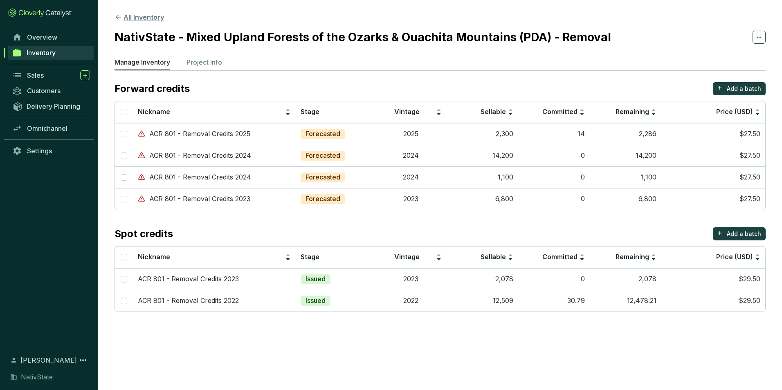
click at [145, 18] on button "All Inventory" at bounding box center [140, 17] width 50 height 10
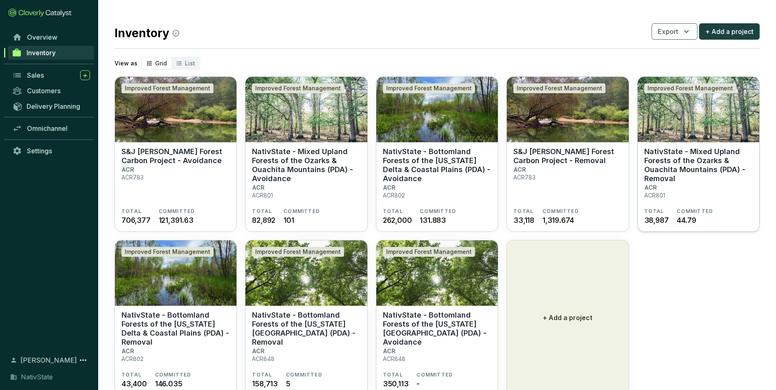
click at [655, 183] on p "NativState - Mixed Upland Forests of the Ozarks & Ouachita Mountains (PDA) - Re…" at bounding box center [698, 165] width 108 height 36
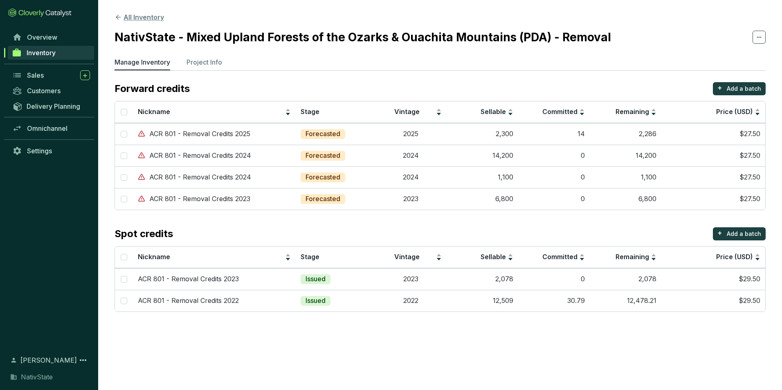
click at [149, 20] on button "All Inventory" at bounding box center [140, 17] width 50 height 10
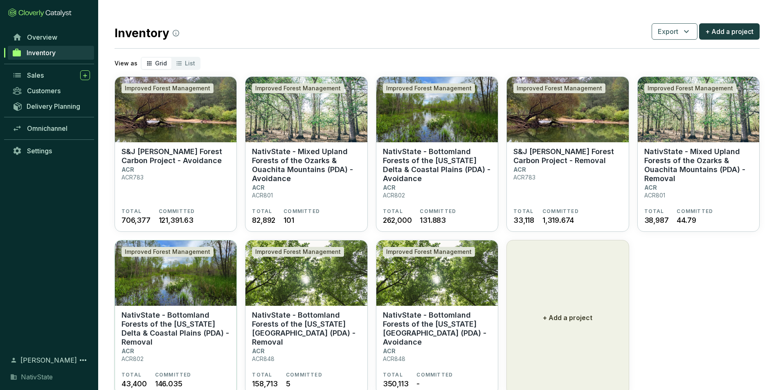
click at [194, 305] on img at bounding box center [176, 273] width 122 height 65
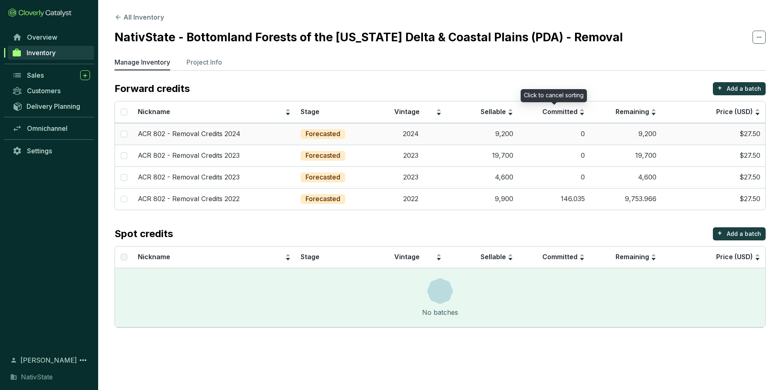
click at [579, 133] on td "0" at bounding box center [554, 134] width 72 height 22
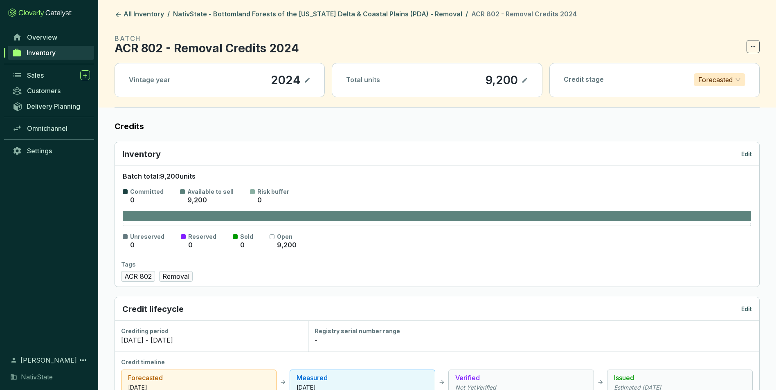
click at [756, 44] on icon at bounding box center [753, 47] width 7 height 10
click at [727, 68] on div "Credit stage Forecasted" at bounding box center [654, 79] width 209 height 33
click at [747, 47] on span at bounding box center [753, 46] width 13 height 13
click at [736, 69] on p "Delete batch" at bounding box center [731, 67] width 39 height 9
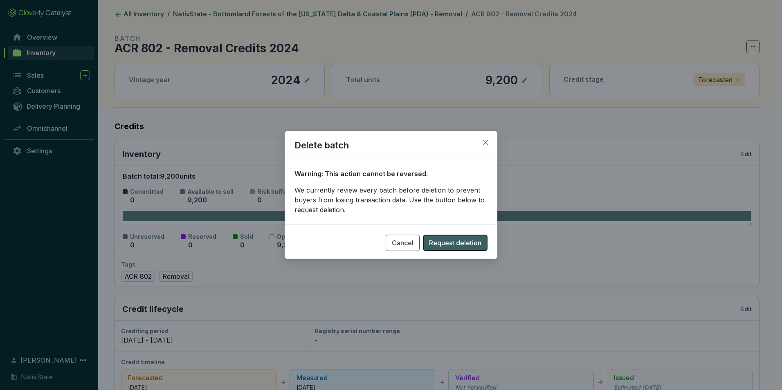
click at [467, 240] on span "Request deletion" at bounding box center [455, 243] width 52 height 10
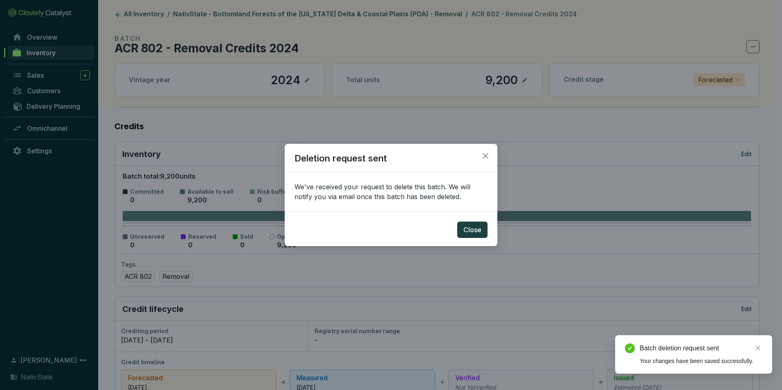
drag, startPoint x: 415, startPoint y: 106, endPoint x: 406, endPoint y: 99, distance: 11.4
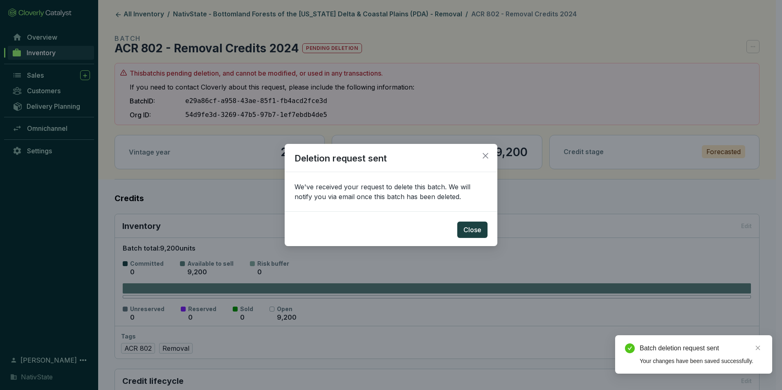
drag, startPoint x: 406, startPoint y: 99, endPoint x: 380, endPoint y: 8, distance: 94.7
click at [380, 6] on div "Deletion request sent We've received your request to delete this batch. We will…" at bounding box center [391, 195] width 782 height 390
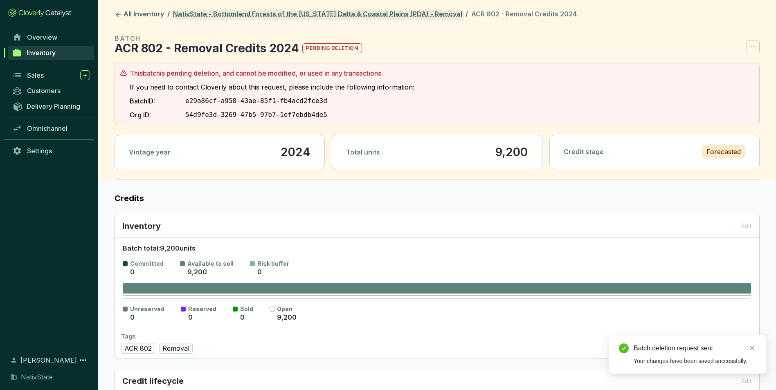
click at [318, 16] on link "NativState - Bottomland Forests of the [US_STATE] Delta & Coastal Plains (PDA) …" at bounding box center [317, 15] width 293 height 10
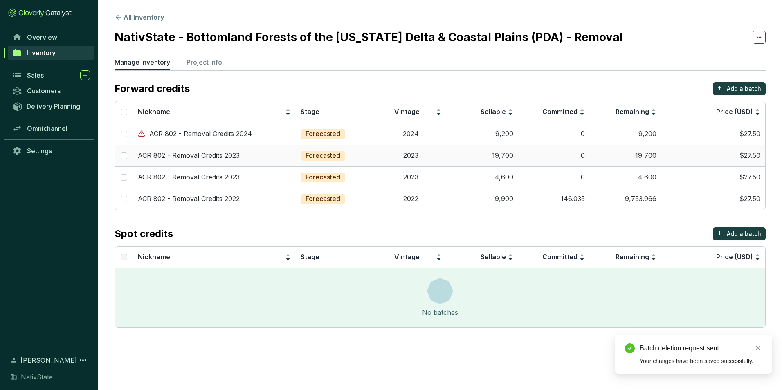
click at [373, 154] on td "Forecasted" at bounding box center [335, 156] width 79 height 22
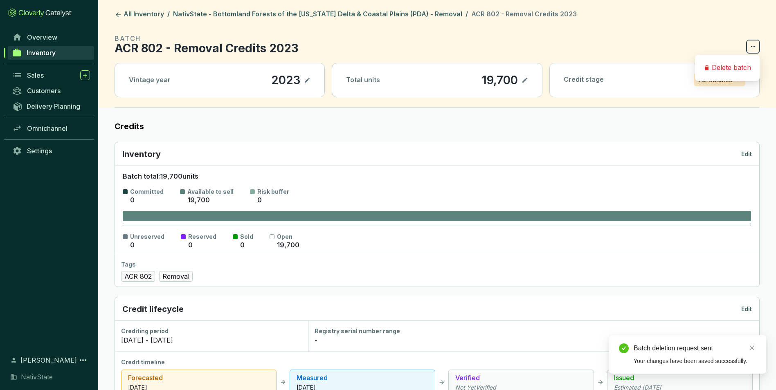
click at [752, 46] on icon at bounding box center [753, 47] width 7 height 10
click at [733, 60] on li "Delete batch" at bounding box center [727, 68] width 65 height 20
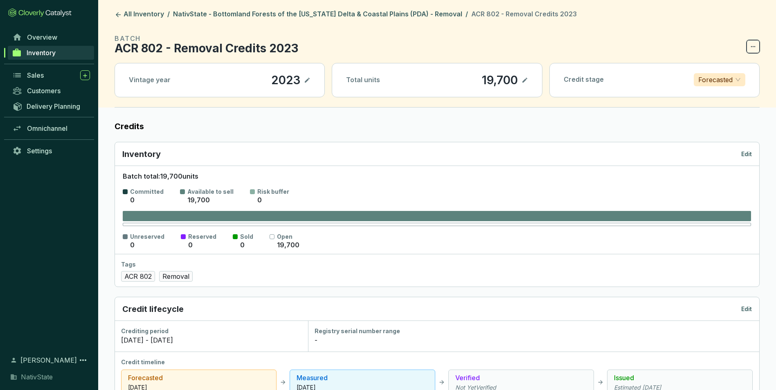
click at [758, 47] on span at bounding box center [753, 46] width 13 height 13
click at [732, 67] on p "Delete batch" at bounding box center [731, 67] width 39 height 9
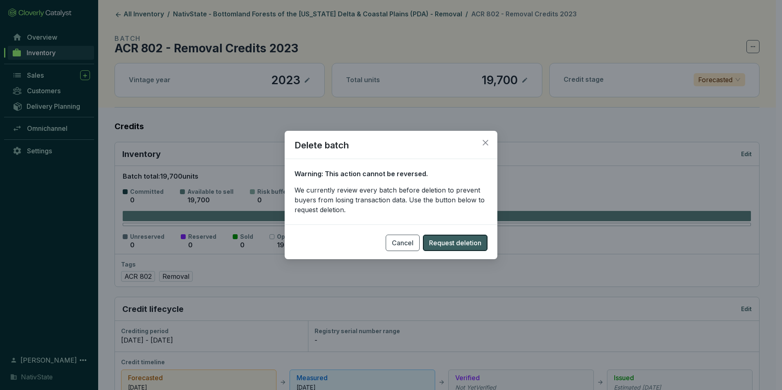
click at [457, 248] on button "Request deletion" at bounding box center [455, 243] width 65 height 16
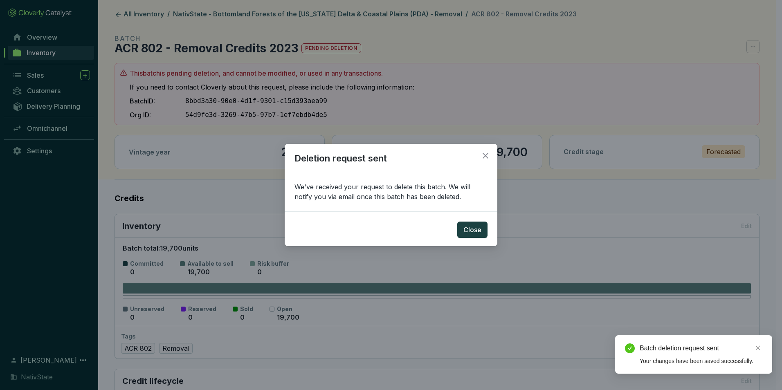
click at [490, 231] on section "Close" at bounding box center [391, 225] width 213 height 27
click at [470, 225] on span "Close" at bounding box center [473, 230] width 18 height 10
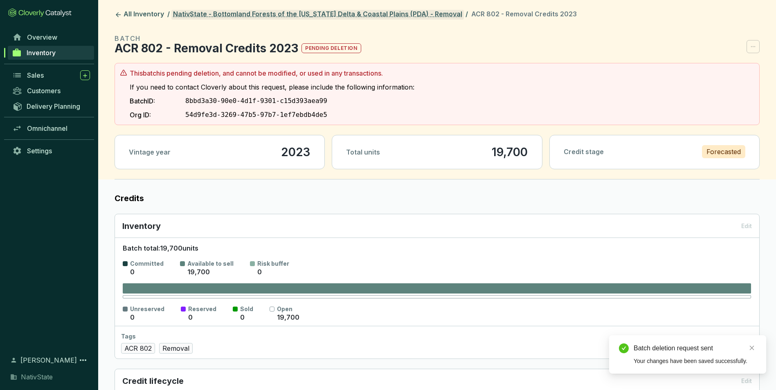
click at [278, 16] on link "NativState - Bottomland Forests of the [US_STATE] Delta & Coastal Plains (PDA) …" at bounding box center [317, 15] width 293 height 10
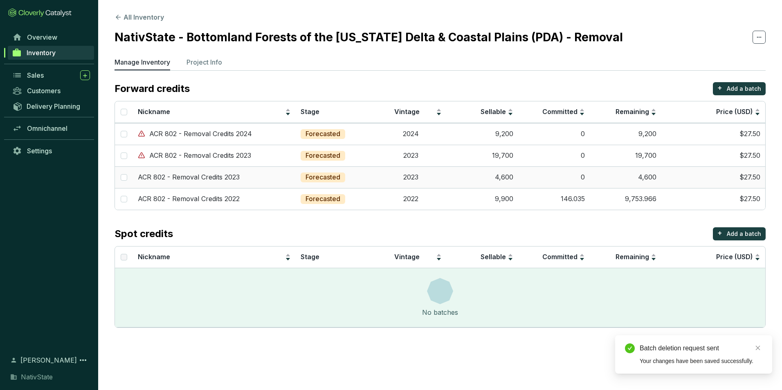
click at [257, 169] on td "ACR 802 - Removal Credits 2023" at bounding box center [214, 178] width 163 height 22
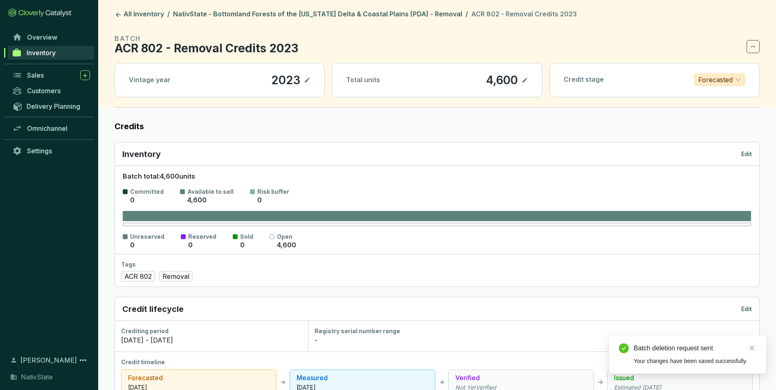
click at [756, 45] on icon at bounding box center [753, 47] width 7 height 10
click at [722, 71] on div "Credit stage Forecasted" at bounding box center [654, 79] width 209 height 33
click at [752, 50] on icon at bounding box center [753, 47] width 7 height 10
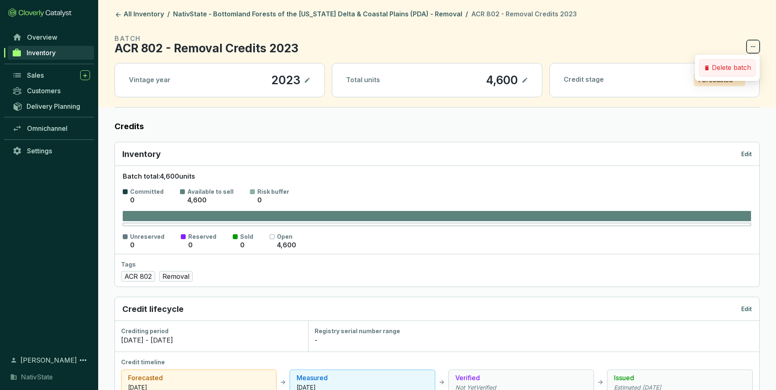
click at [739, 70] on p "Delete batch" at bounding box center [731, 67] width 39 height 9
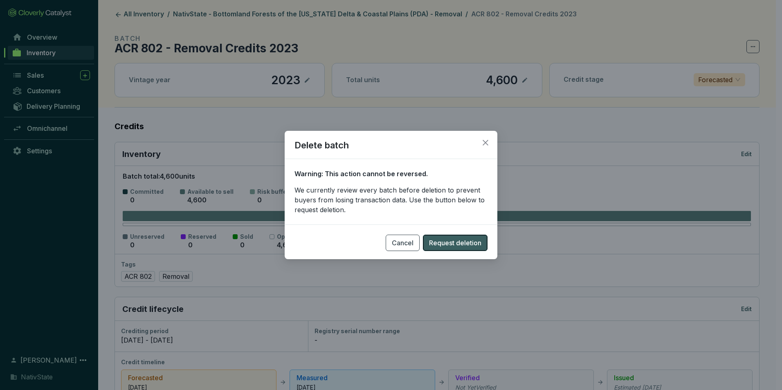
click at [450, 246] on span "Request deletion" at bounding box center [455, 243] width 52 height 10
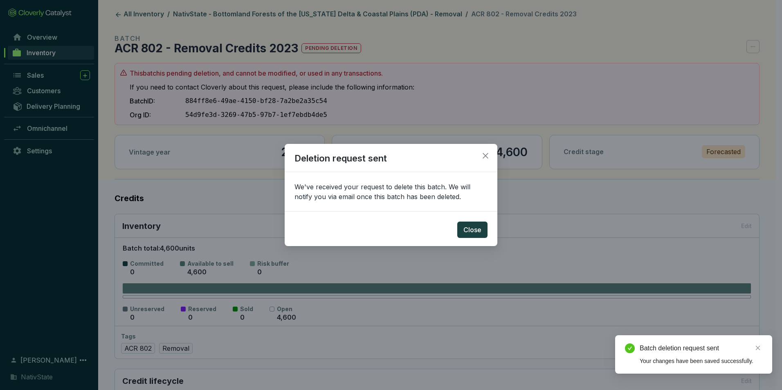
click at [322, 8] on div "Deletion request sent We've received your request to delete this batch. We will…" at bounding box center [391, 195] width 782 height 390
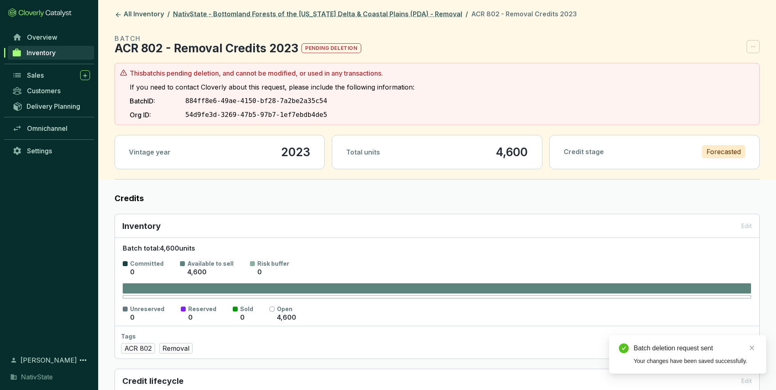
click at [322, 10] on link "NativState - Bottomland Forests of the [US_STATE] Delta & Coastal Plains (PDA) …" at bounding box center [317, 15] width 293 height 10
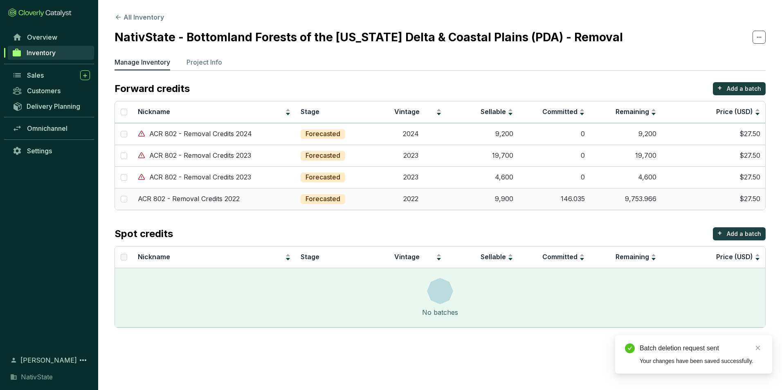
click at [292, 199] on td "ACR 802 - Removal Credits 2022" at bounding box center [214, 199] width 163 height 22
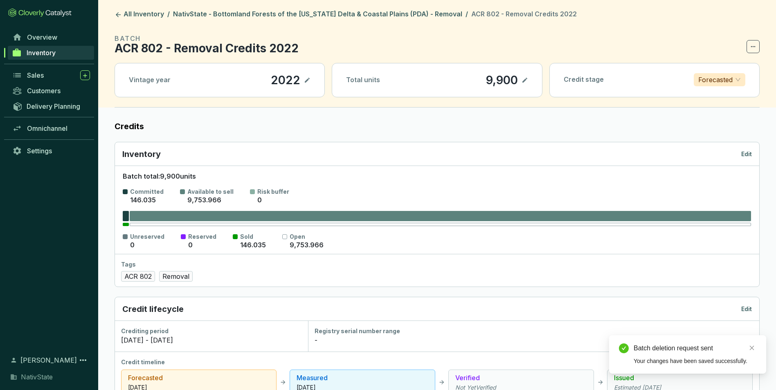
click at [753, 45] on icon at bounding box center [753, 47] width 7 height 10
click at [716, 71] on div "Credit stage Forecasted" at bounding box center [654, 79] width 209 height 33
click at [751, 44] on icon at bounding box center [753, 47] width 7 height 10
click at [740, 66] on p "Delete batch" at bounding box center [731, 67] width 39 height 9
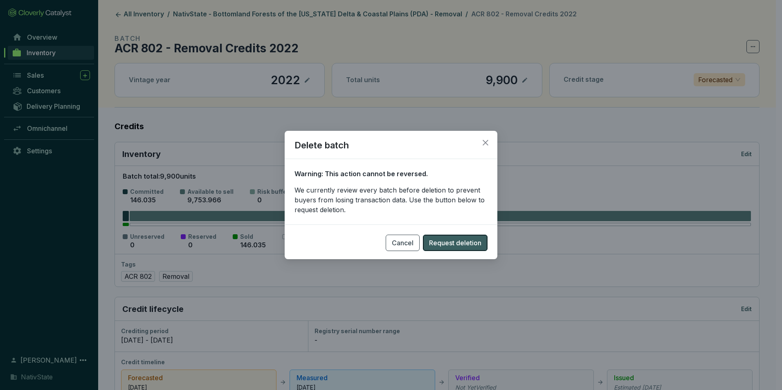
click at [460, 244] on span "Request deletion" at bounding box center [455, 243] width 52 height 10
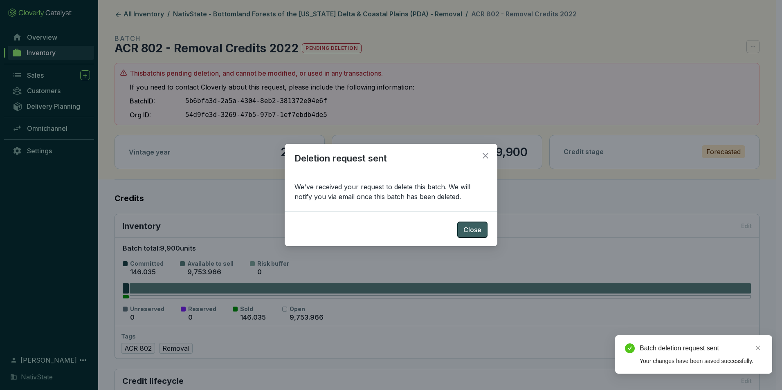
click at [474, 232] on span "Close" at bounding box center [473, 230] width 18 height 10
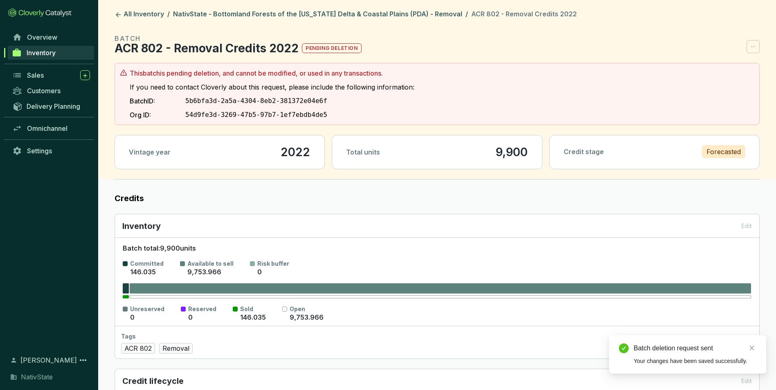
click at [324, 9] on header "All Inventory / NativState - Bottomland Forests of the Mississippi Delta & Coas…" at bounding box center [437, 90] width 678 height 180
click at [329, 10] on link "NativState - Bottomland Forests of the [US_STATE] Delta & Coastal Plains (PDA) …" at bounding box center [317, 15] width 293 height 10
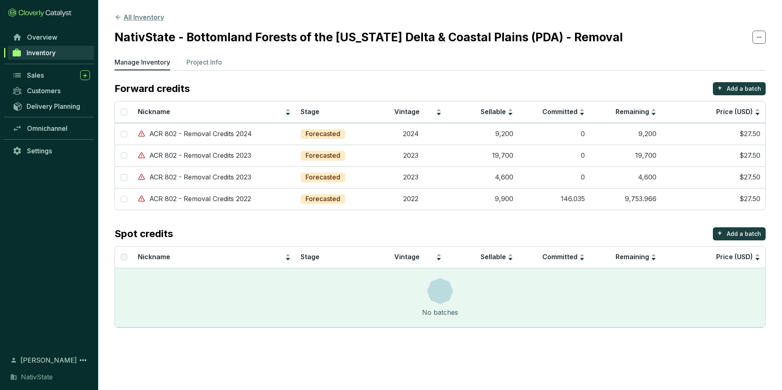
click at [144, 16] on button "All Inventory" at bounding box center [140, 17] width 50 height 10
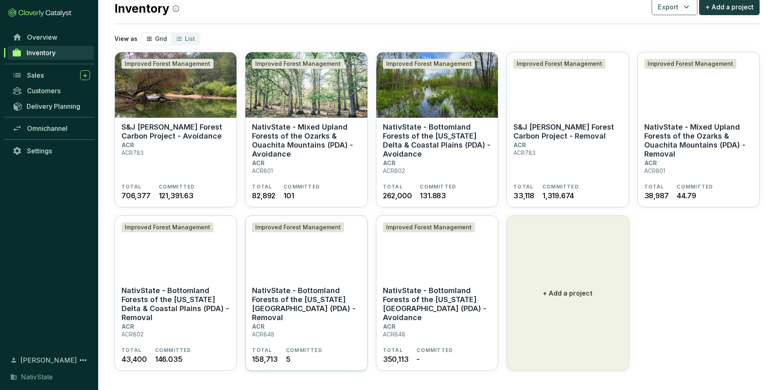
scroll to position [27, 0]
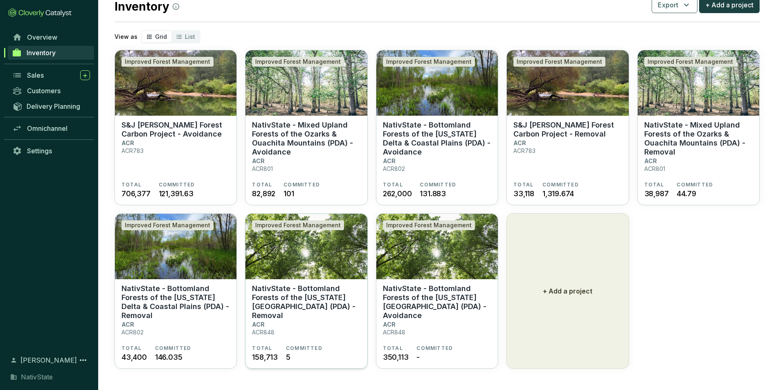
click at [298, 316] on section "NativState - Bottomland Forests of the Louisiana Plains (PDA) - Removal ACR ACR…" at bounding box center [306, 314] width 108 height 61
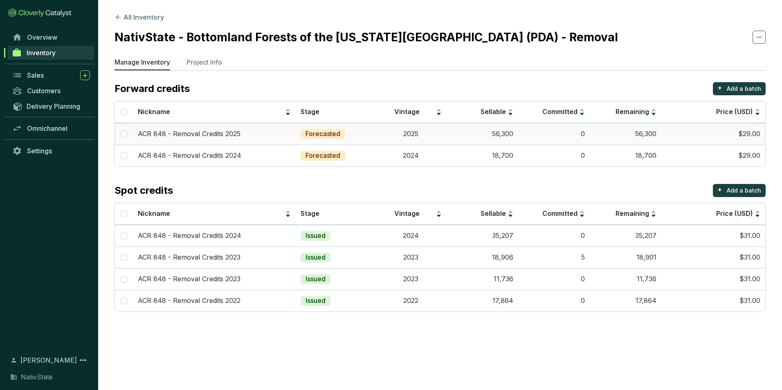
click at [546, 131] on td "0" at bounding box center [554, 134] width 72 height 22
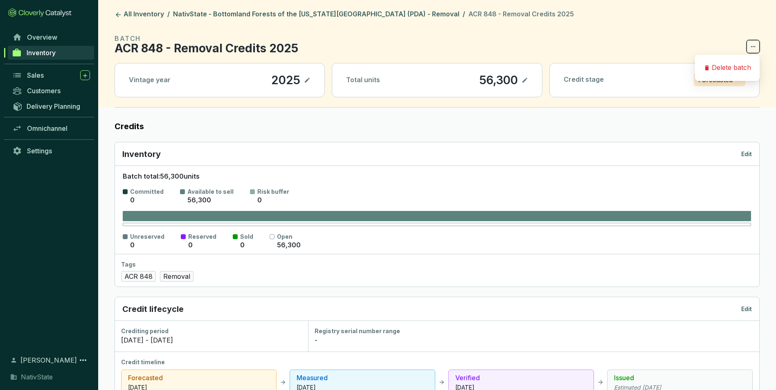
click at [751, 46] on icon at bounding box center [753, 47] width 7 height 10
click at [733, 66] on p "Delete batch" at bounding box center [731, 67] width 39 height 9
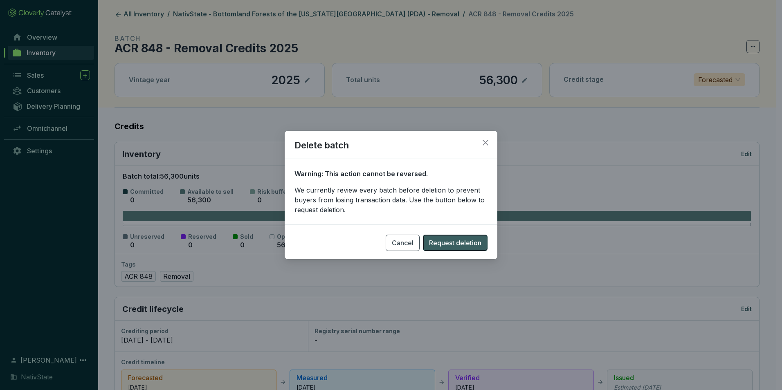
click at [459, 242] on span "Request deletion" at bounding box center [455, 243] width 52 height 10
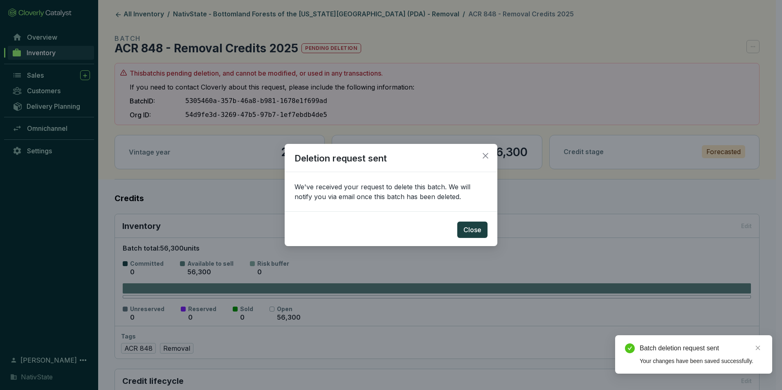
click at [329, 14] on div "Deletion request sent We've received your request to delete this batch. We will…" at bounding box center [391, 195] width 782 height 390
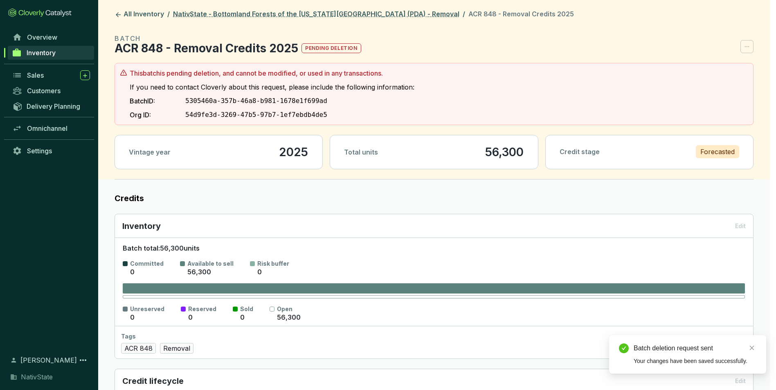
click at [329, 12] on link "NativState - Bottomland Forests of the [US_STATE][GEOGRAPHIC_DATA] (PDA) - Remo…" at bounding box center [316, 15] width 290 height 10
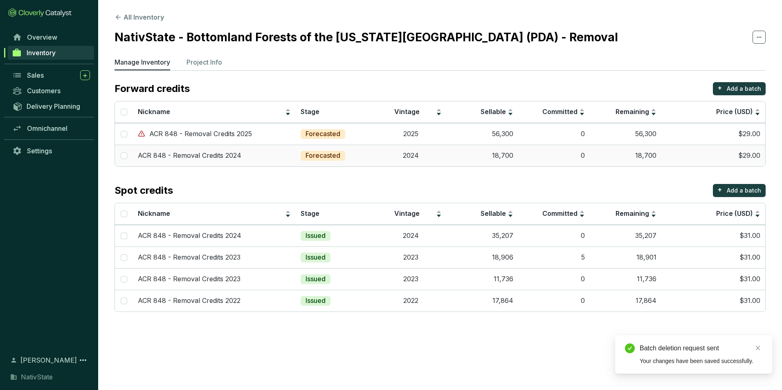
click at [671, 155] on td "$29.00" at bounding box center [714, 156] width 104 height 22
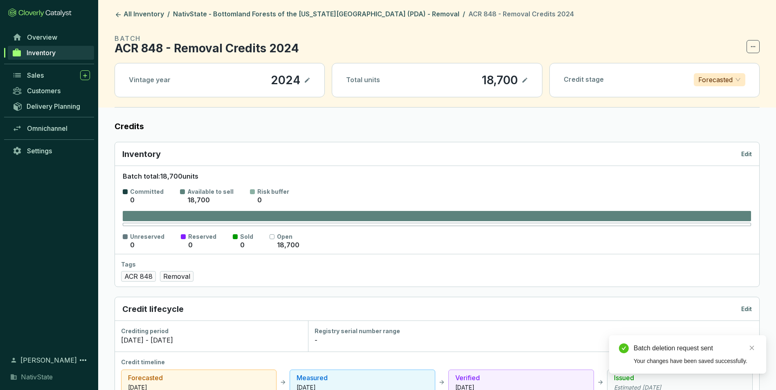
click at [755, 49] on icon at bounding box center [753, 47] width 7 height 10
click at [720, 73] on div "Forecasted" at bounding box center [720, 79] width 52 height 13
click at [758, 45] on span at bounding box center [753, 46] width 13 height 13
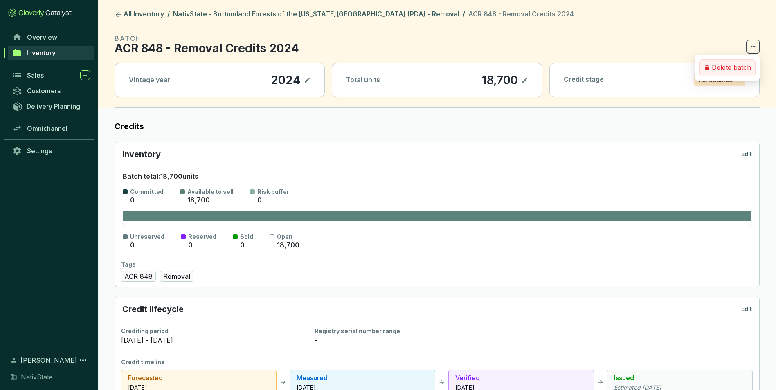
click at [738, 64] on p "Delete batch" at bounding box center [731, 67] width 39 height 9
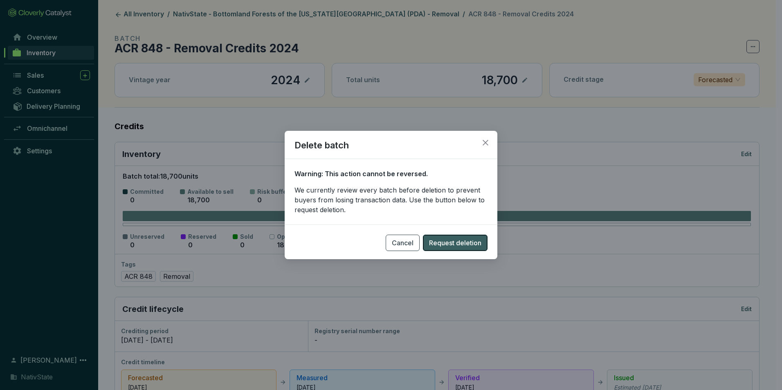
click at [466, 241] on span "Request deletion" at bounding box center [455, 243] width 52 height 10
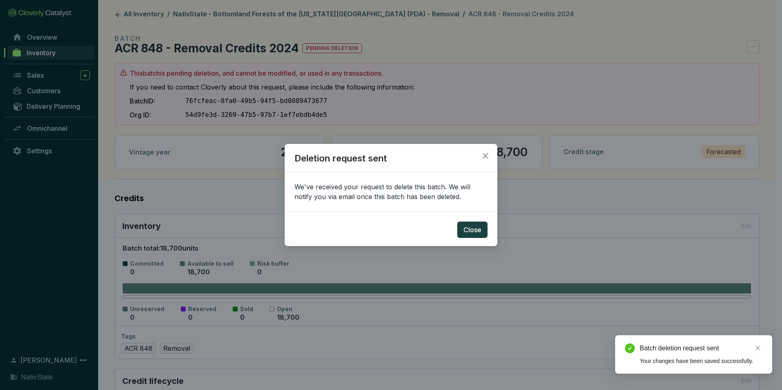
click at [340, 16] on div "Deletion request sent We've received your request to delete this batch. We will…" at bounding box center [391, 195] width 782 height 390
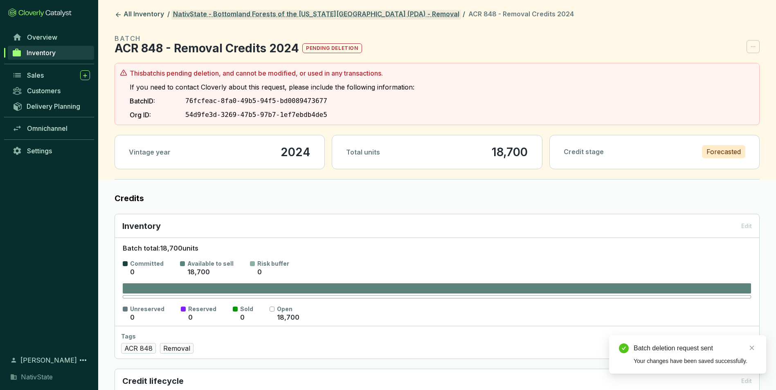
click at [336, 15] on link "NativState - Bottomland Forests of the [US_STATE][GEOGRAPHIC_DATA] (PDA) - Remo…" at bounding box center [316, 15] width 290 height 10
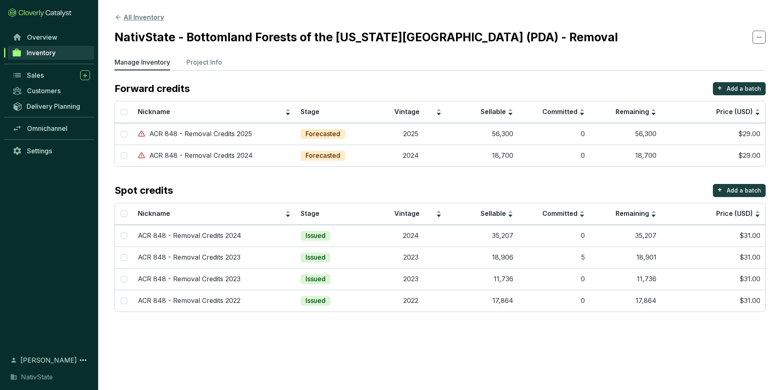
click at [133, 17] on button "All Inventory" at bounding box center [140, 17] width 50 height 10
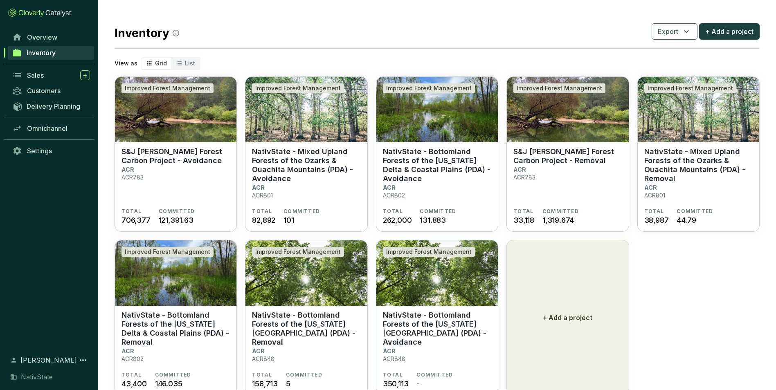
click at [413, 333] on p "NativState - Bottomland Forests of the [US_STATE][GEOGRAPHIC_DATA] (PDA) - Avoi…" at bounding box center [437, 329] width 108 height 36
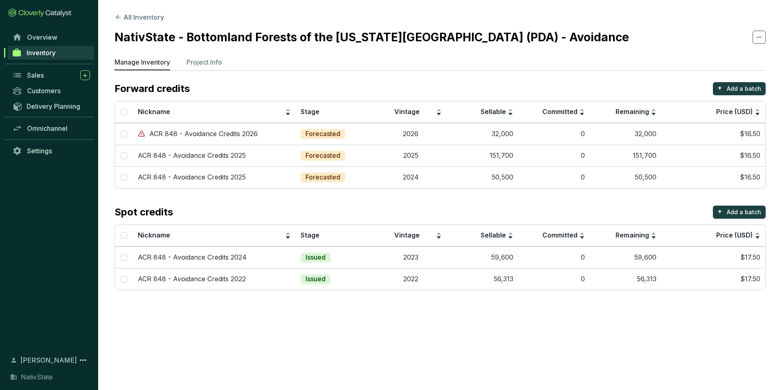
click at [759, 36] on icon at bounding box center [759, 37] width 7 height 10
click at [695, 32] on section "NativState - Bottomland Forests of the [US_STATE][GEOGRAPHIC_DATA] (PDA) - Avoi…" at bounding box center [440, 37] width 651 height 17
click at [747, 131] on td "$16.50" at bounding box center [714, 134] width 104 height 22
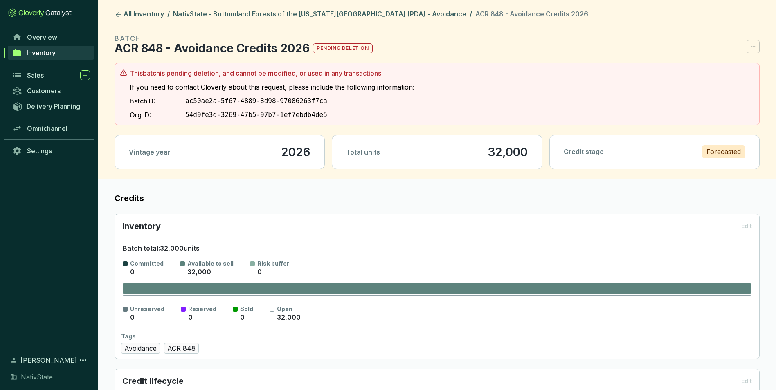
click at [757, 45] on section "BATCH ACR 848 - Avoidance Credits 2026 pending deletion" at bounding box center [437, 44] width 645 height 20
click at [235, 9] on header "All Inventory / NativState - Bottomland Forests of the Louisiana Plains (PDA) -…" at bounding box center [437, 90] width 678 height 180
click at [237, 16] on link "NativState - Bottomland Forests of the [US_STATE][GEOGRAPHIC_DATA] (PDA) - Avoi…" at bounding box center [319, 15] width 297 height 10
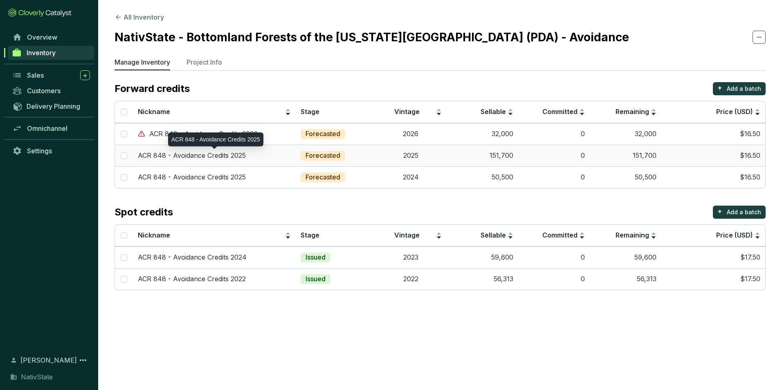
click at [245, 157] on p "ACR 848 - Avoidance Credits 2025" at bounding box center [192, 155] width 108 height 9
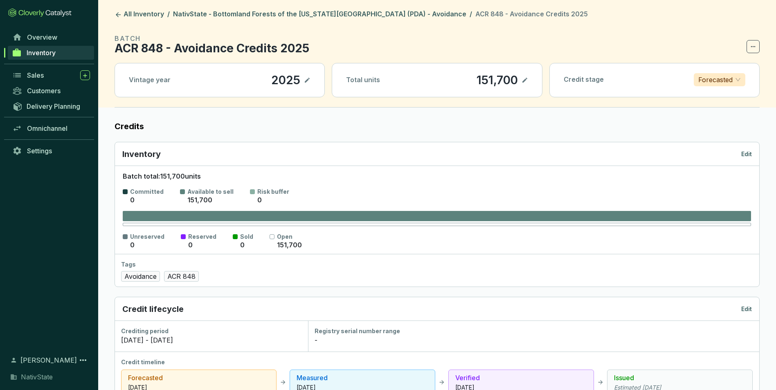
click at [751, 46] on icon at bounding box center [753, 47] width 7 height 10
click at [706, 71] on icon at bounding box center [707, 68] width 7 height 10
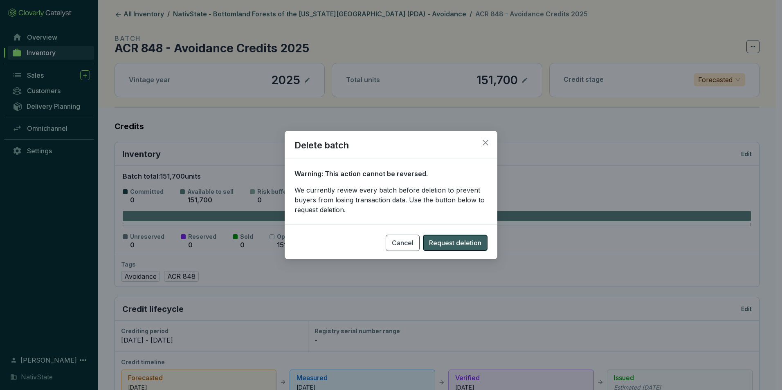
click at [451, 244] on span "Request deletion" at bounding box center [455, 243] width 52 height 10
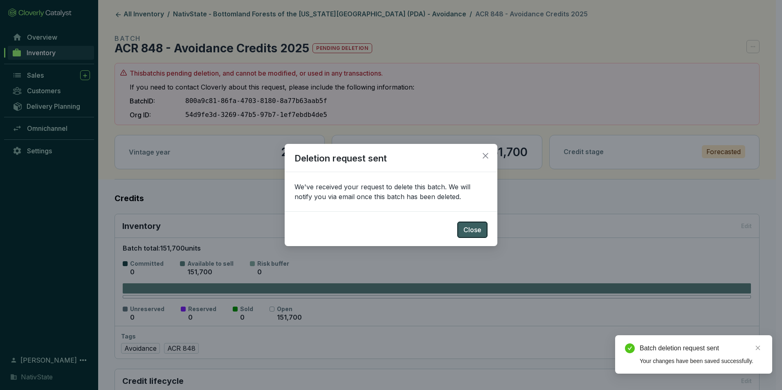
click at [469, 234] on span "Close" at bounding box center [473, 230] width 18 height 10
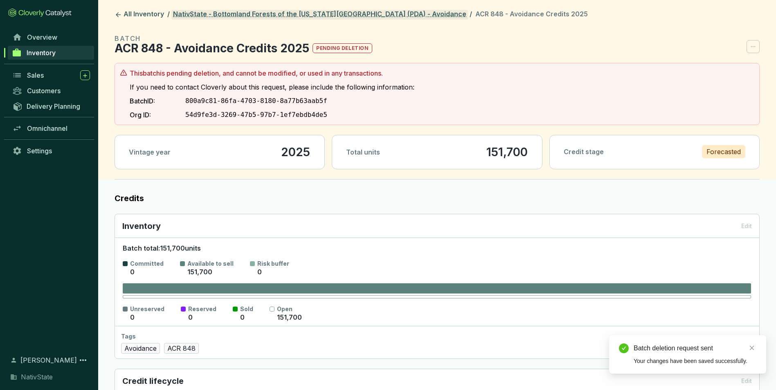
click at [260, 12] on link "NativState - Bottomland Forests of the [US_STATE][GEOGRAPHIC_DATA] (PDA) - Avoi…" at bounding box center [319, 15] width 297 height 10
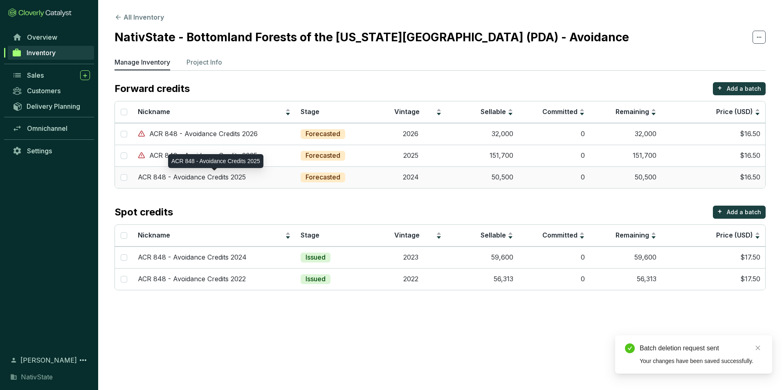
click at [250, 175] on div "ACR 848 - Avoidance Credits 2025" at bounding box center [214, 177] width 153 height 9
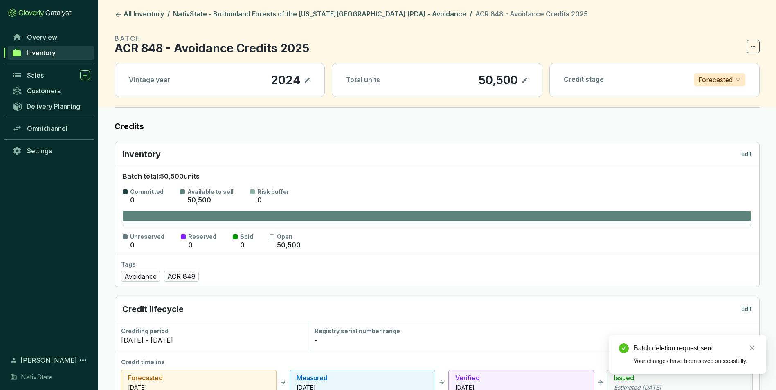
click at [754, 47] on icon at bounding box center [753, 47] width 7 height 10
click at [711, 62] on div "Delete batch" at bounding box center [727, 67] width 56 height 17
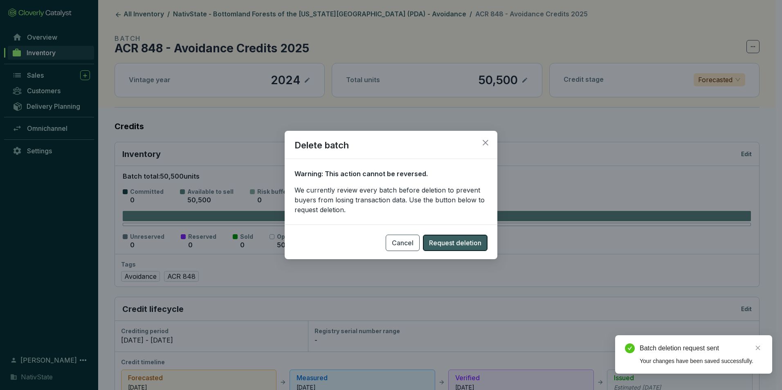
click at [454, 245] on span "Request deletion" at bounding box center [455, 243] width 52 height 10
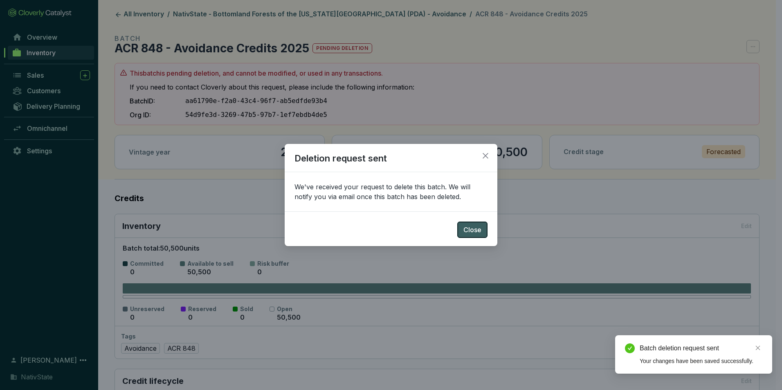
click at [472, 224] on button "Close" at bounding box center [472, 230] width 30 height 16
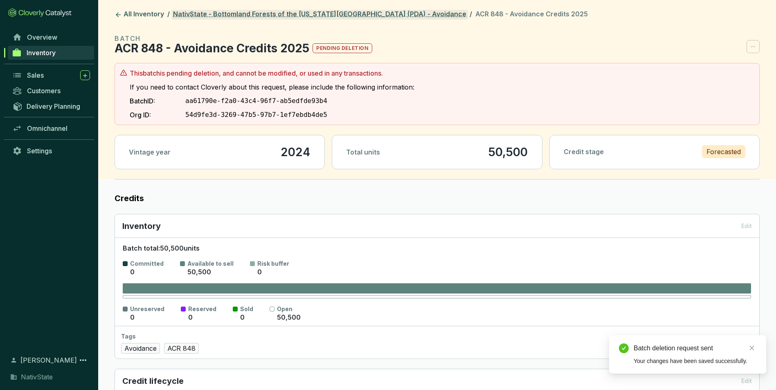
click at [362, 15] on link "NativState - Bottomland Forests of the [US_STATE][GEOGRAPHIC_DATA] (PDA) - Avoi…" at bounding box center [319, 15] width 297 height 10
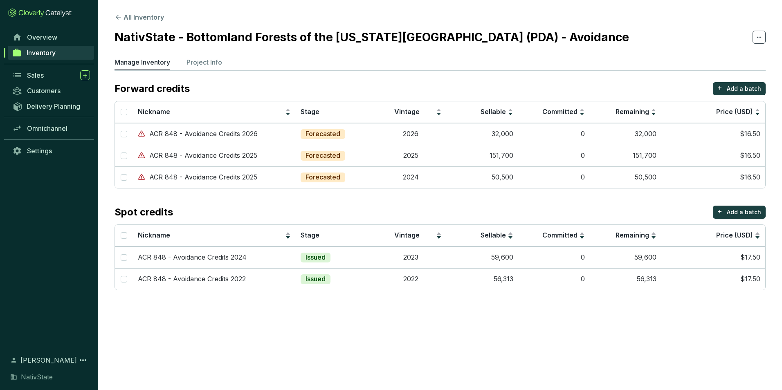
click at [38, 54] on span "Inventory" at bounding box center [41, 53] width 29 height 8
